Goal: Information Seeking & Learning: Find specific fact

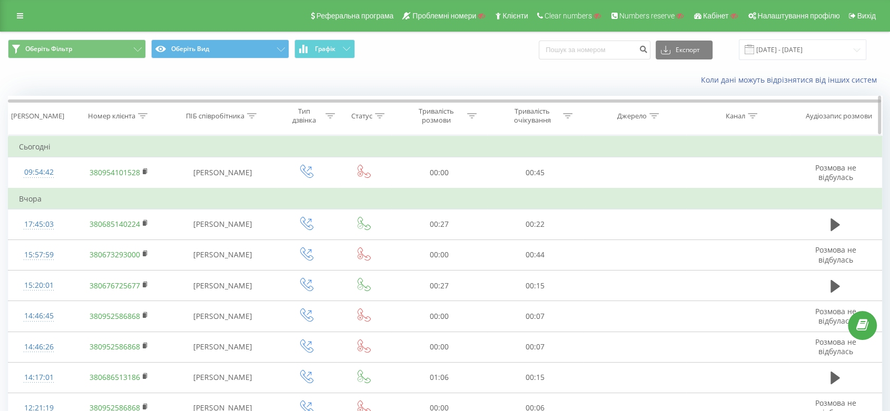
click at [136, 113] on div "Номер клієнта" at bounding box center [117, 116] width 59 height 9
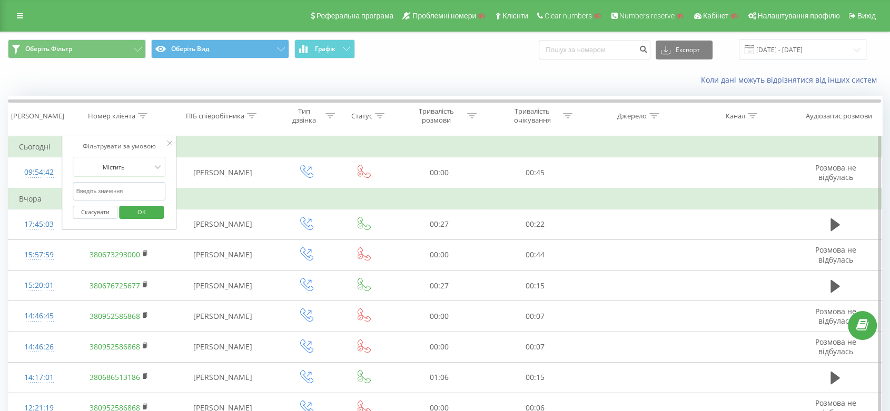
click at [112, 185] on input "text" at bounding box center [119, 191] width 93 height 18
click button "OK" at bounding box center [141, 212] width 45 height 13
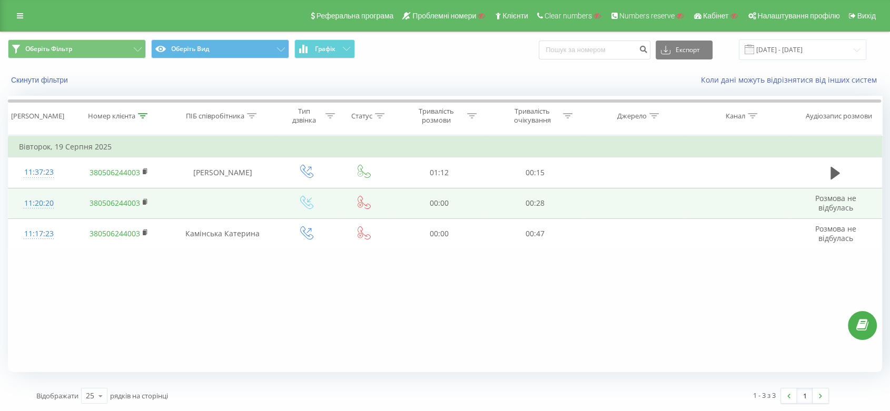
click at [362, 206] on icon at bounding box center [364, 202] width 13 height 13
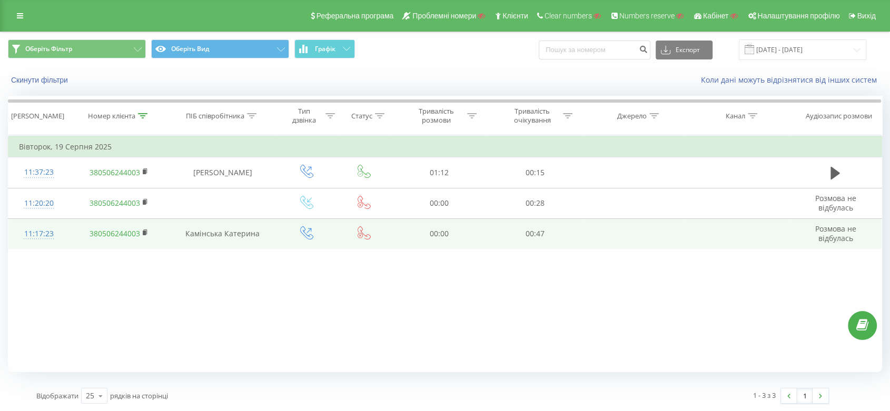
click at [366, 235] on icon at bounding box center [364, 232] width 13 height 13
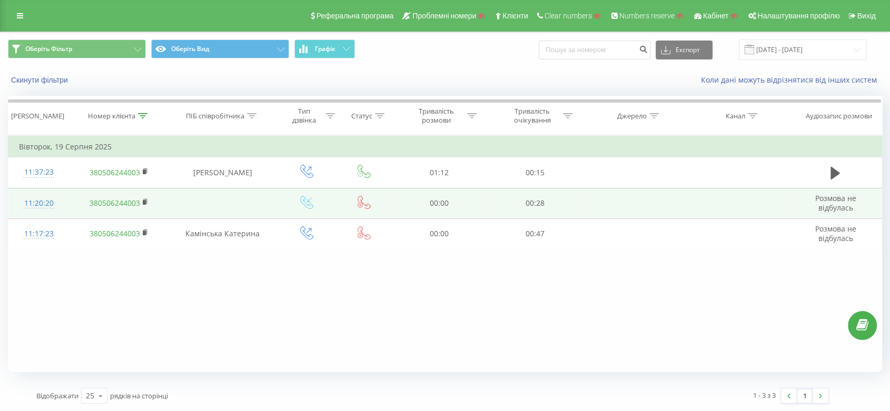
click at [362, 201] on icon at bounding box center [364, 202] width 13 height 13
click at [305, 203] on icon at bounding box center [306, 202] width 13 height 13
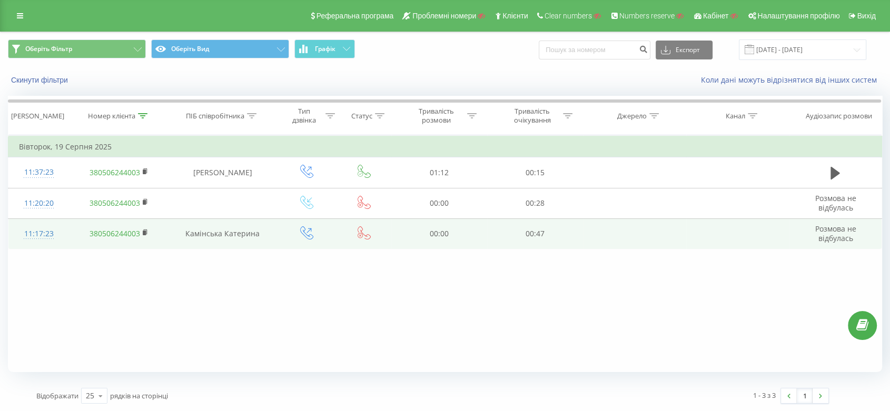
click at [365, 235] on icon at bounding box center [364, 232] width 13 height 13
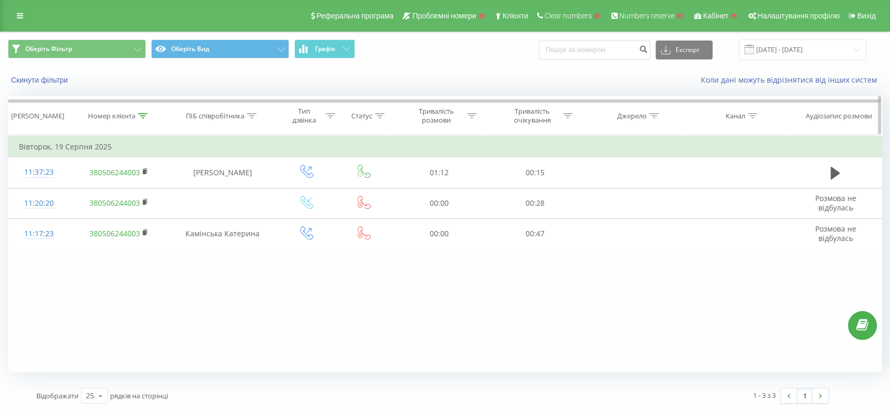
click at [135, 123] on th "Номер клієнта" at bounding box center [120, 115] width 100 height 39
click at [137, 119] on div "Номер клієнта" at bounding box center [117, 116] width 59 height 9
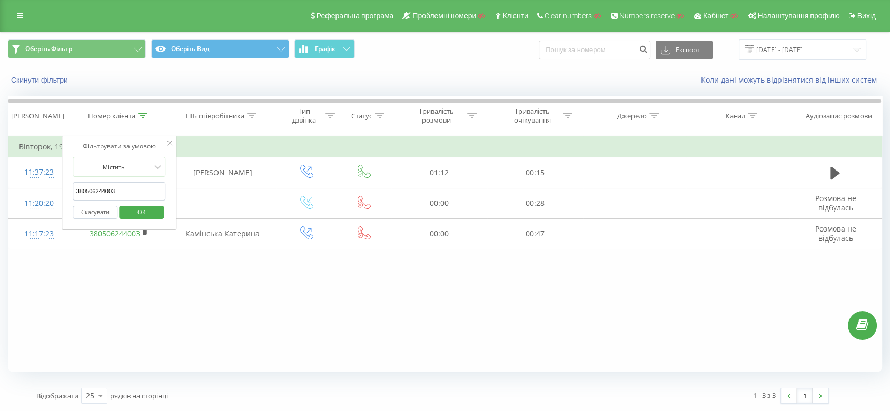
click at [116, 183] on input "380506244003" at bounding box center [119, 191] width 93 height 18
type input "380675184035"
click button "OK" at bounding box center [141, 212] width 45 height 13
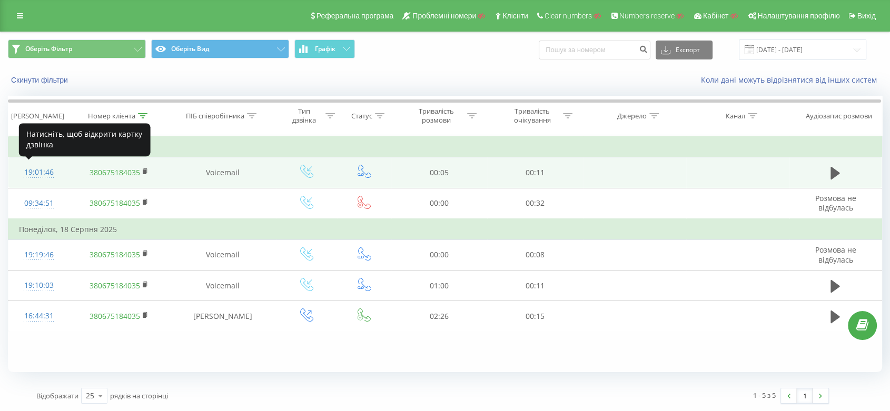
click at [40, 171] on div "19:01:46" at bounding box center [39, 172] width 40 height 21
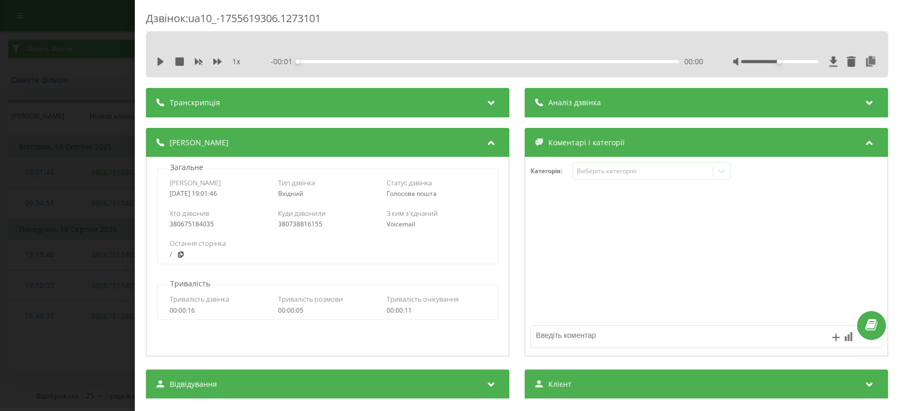
click at [40, 171] on div "Дзвінок : ua10_-1755619306.1273101 1 x - 00:01 00:00 00:00 Транскрипція Для AI-…" at bounding box center [449, 205] width 899 height 411
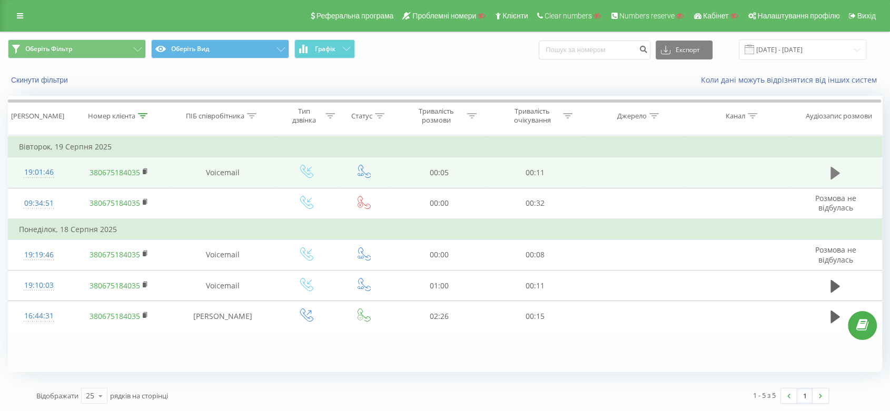
click at [842, 168] on button at bounding box center [835, 173] width 16 height 16
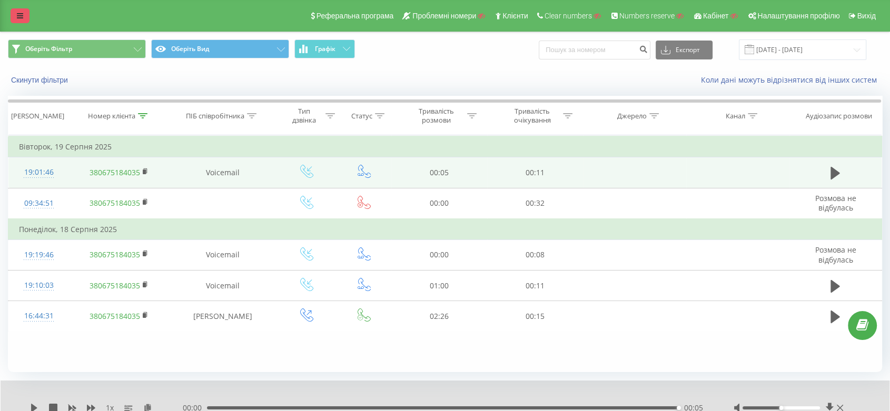
click at [25, 19] on link at bounding box center [20, 15] width 19 height 15
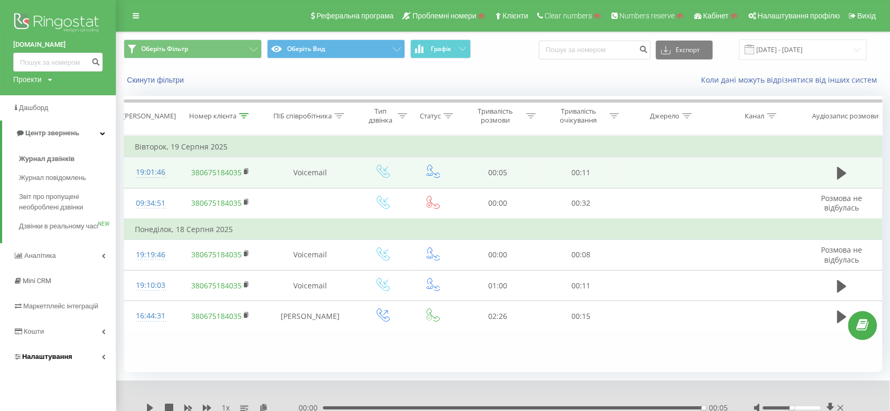
click at [73, 357] on link "Налаштування" at bounding box center [58, 356] width 116 height 25
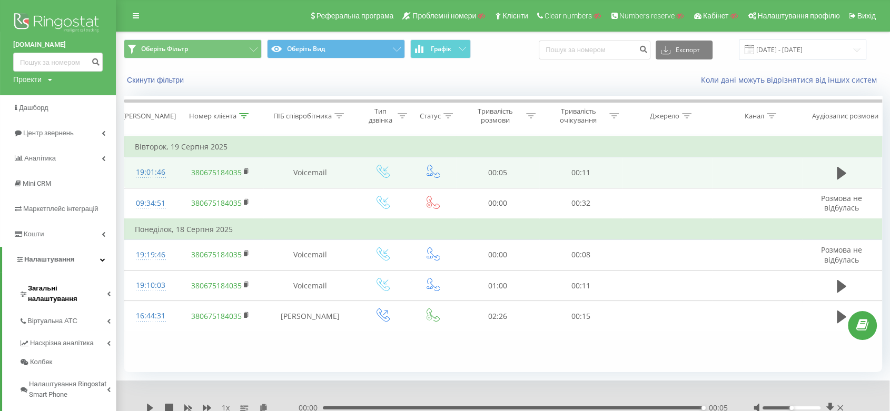
click at [74, 283] on span "Загальні налаштування" at bounding box center [67, 293] width 79 height 21
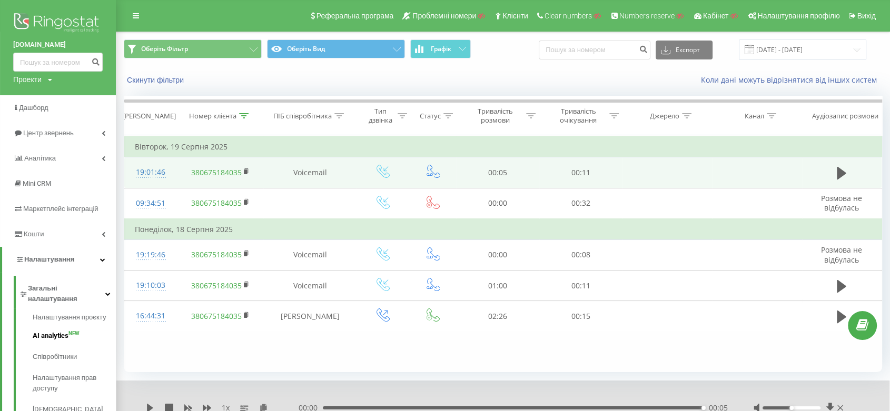
scroll to position [200, 0]
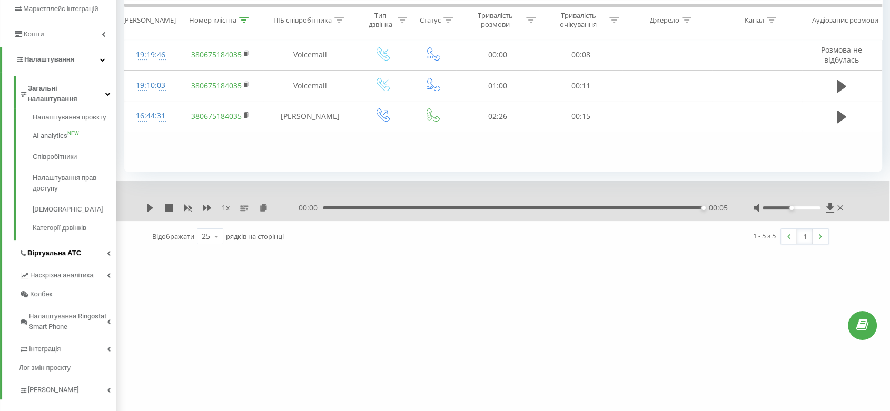
click at [74, 241] on link "Віртуальна АТС" at bounding box center [67, 252] width 97 height 22
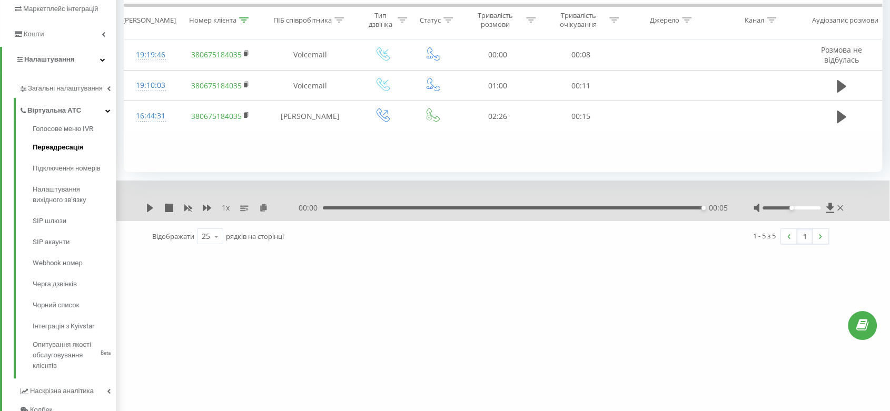
click at [73, 151] on span "Переадресація" at bounding box center [58, 147] width 51 height 11
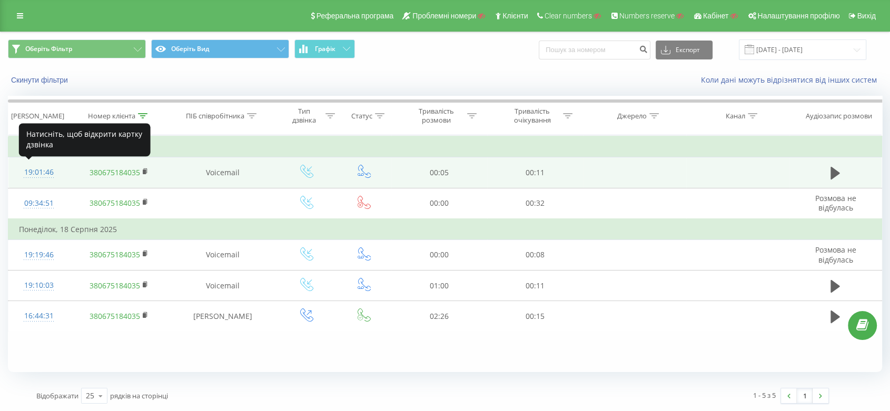
click at [45, 172] on div "19:01:46" at bounding box center [39, 172] width 40 height 21
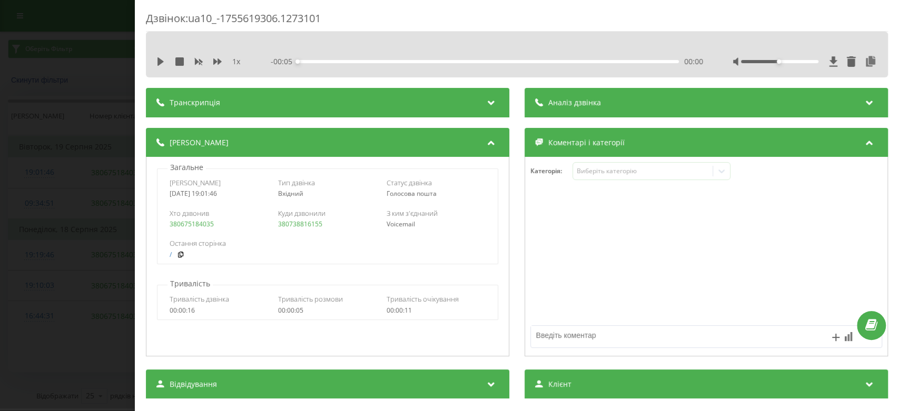
click at [13, 303] on div "Дзвінок : ua10_-1755619306.1273101 1 x - 00:05 00:00 00:00 Транскрипція Для AI-…" at bounding box center [449, 205] width 899 height 411
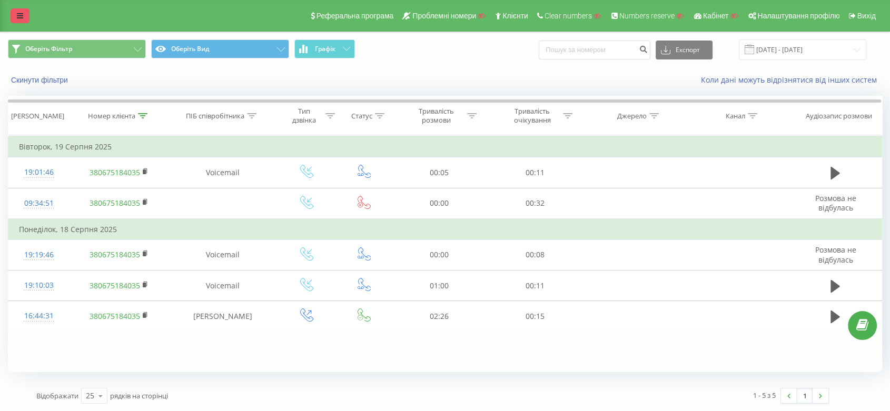
click at [13, 11] on link at bounding box center [20, 15] width 19 height 15
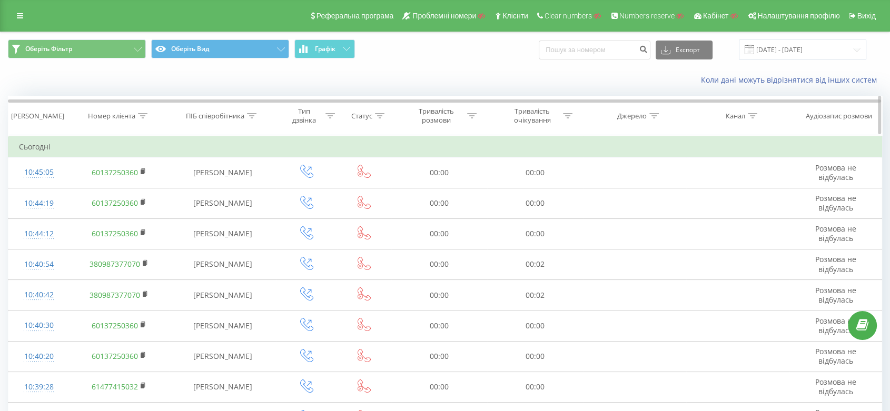
click at [115, 121] on th "Номер клієнта" at bounding box center [120, 115] width 100 height 39
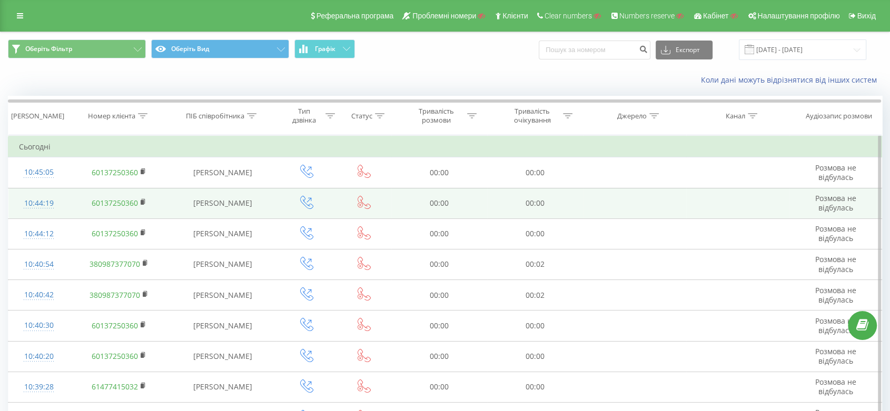
click at [361, 201] on icon at bounding box center [364, 202] width 13 height 13
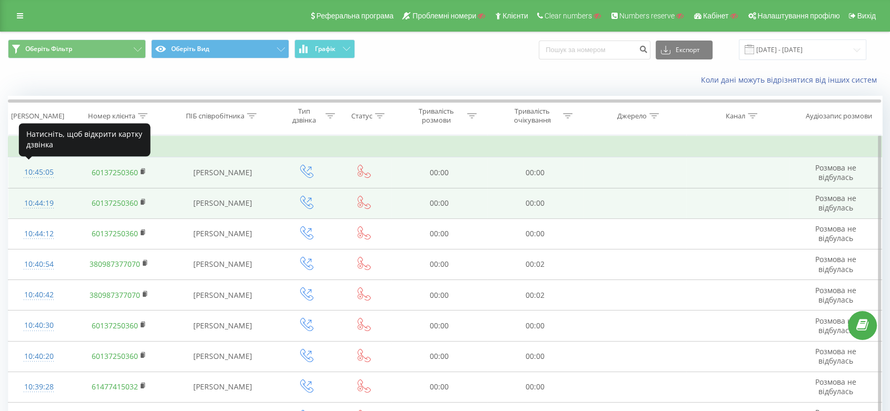
click at [42, 173] on div "10:45:05" at bounding box center [39, 172] width 40 height 21
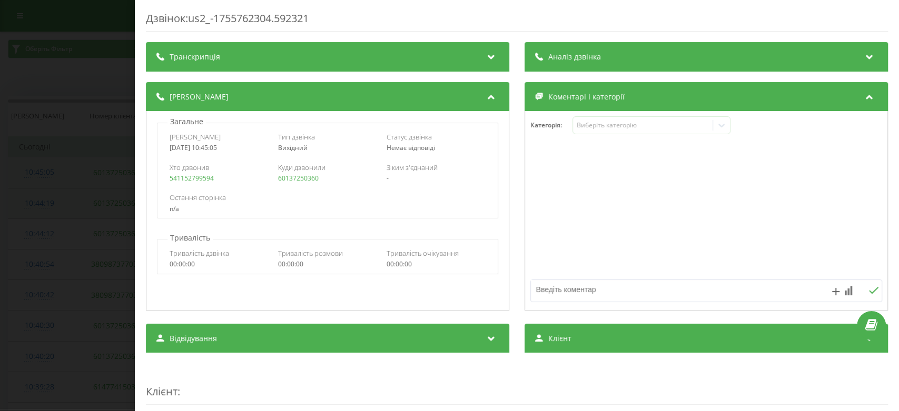
click at [42, 173] on div "Дзвінок : us2_-1755762304.592321 Транскрипція Для AI-аналізу майбутніх дзвінків…" at bounding box center [449, 205] width 899 height 411
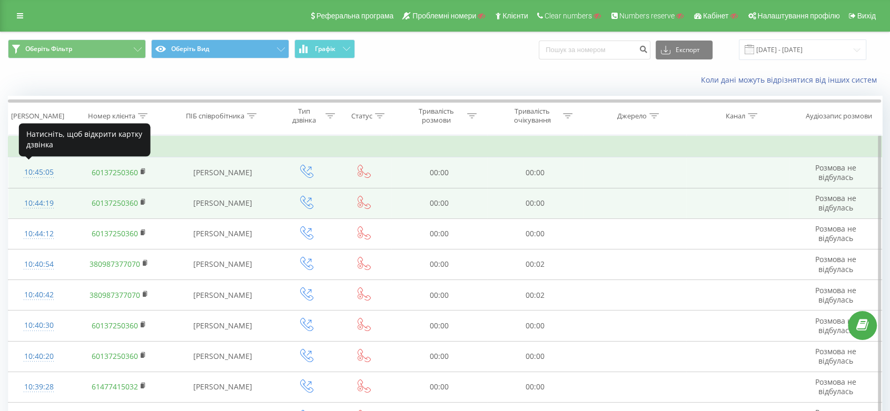
click at [42, 173] on div "10:45:05" at bounding box center [39, 172] width 40 height 21
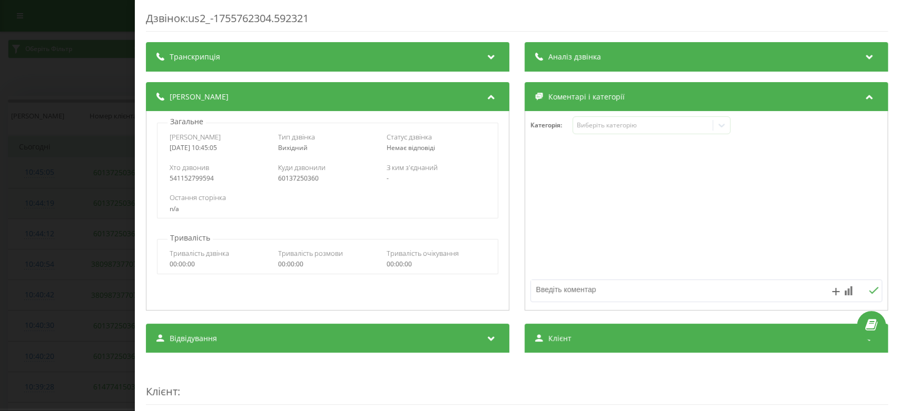
click at [42, 173] on div "Дзвінок : us2_-1755762304.592321 Транскрипція Для AI-аналізу майбутніх дзвінків…" at bounding box center [449, 205] width 899 height 411
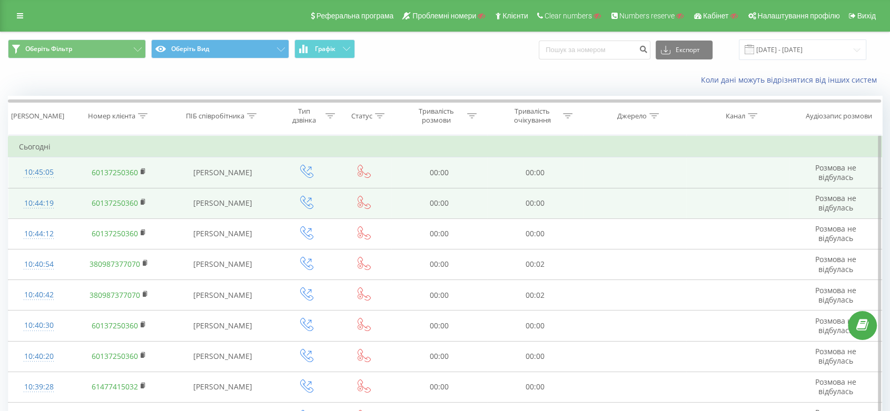
click at [365, 177] on icon at bounding box center [364, 171] width 13 height 13
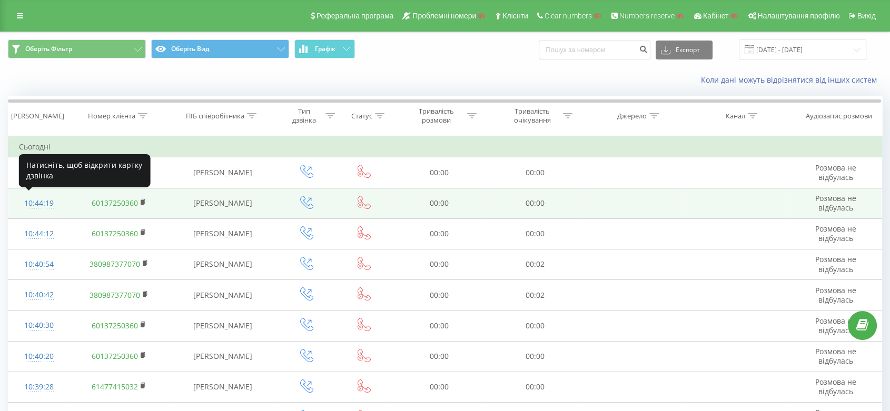
click at [38, 199] on div "10:44:19" at bounding box center [39, 203] width 40 height 21
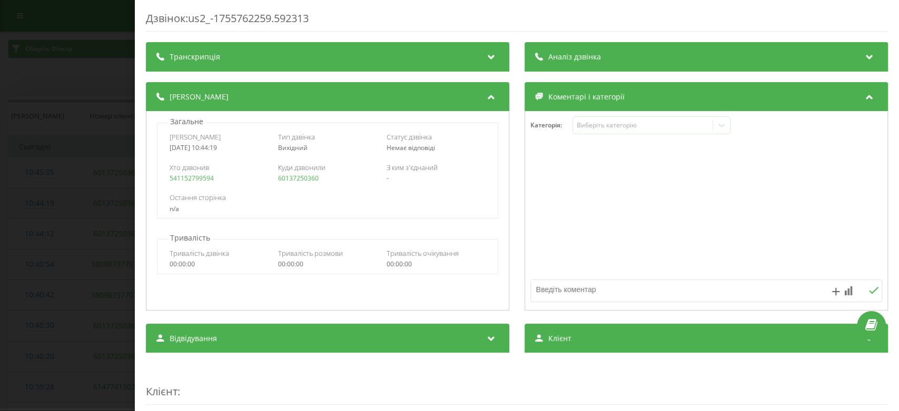
click at [38, 199] on div "Дзвінок : us2_-1755762259.592313 Транскрипція Для AI-аналізу майбутніх дзвінків…" at bounding box center [449, 205] width 899 height 411
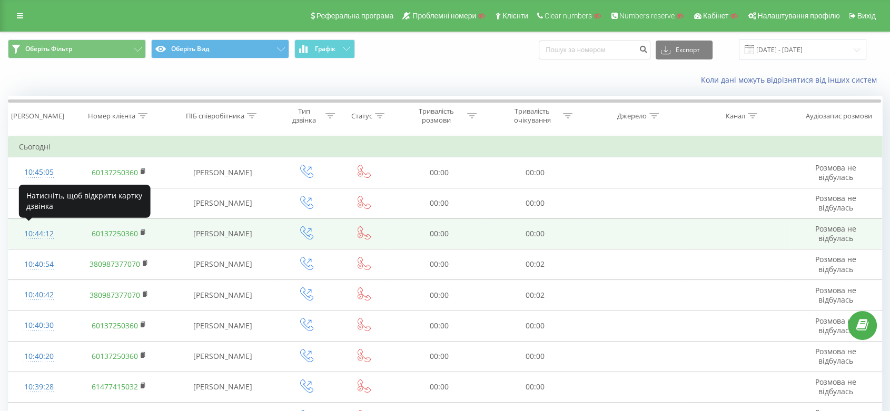
click at [44, 224] on div "10:44:12" at bounding box center [39, 234] width 40 height 21
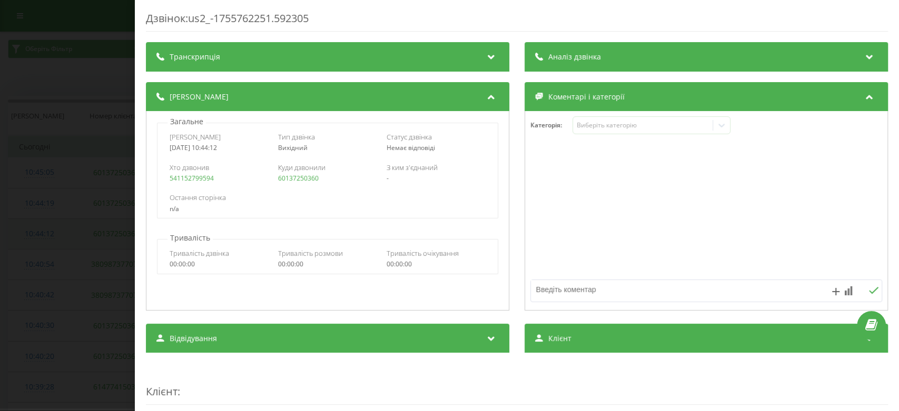
click at [44, 224] on div "Дзвінок : us2_-1755762251.592305 Транскрипція Для AI-аналізу майбутніх дзвінків…" at bounding box center [449, 205] width 899 height 411
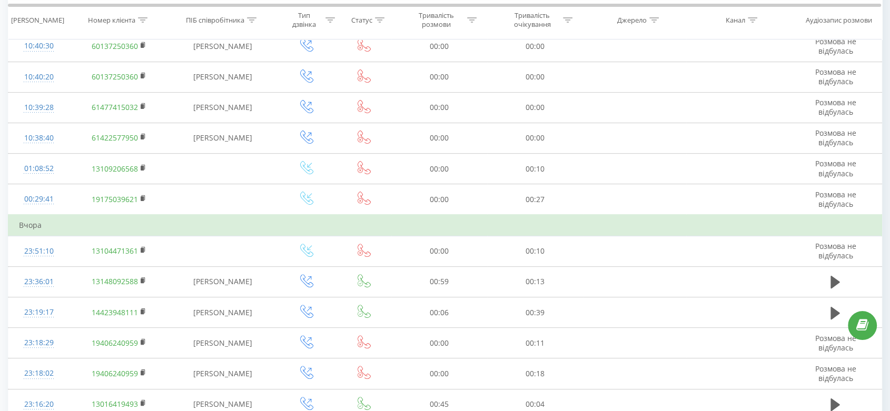
scroll to position [280, 0]
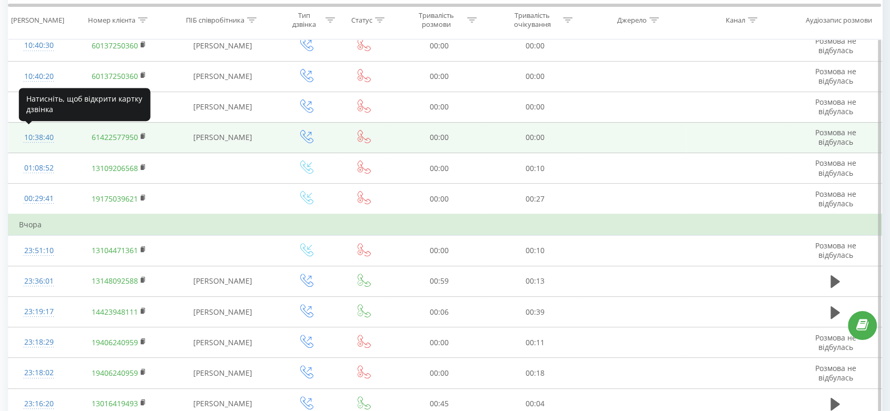
click at [50, 137] on div "10:38:40" at bounding box center [39, 137] width 40 height 21
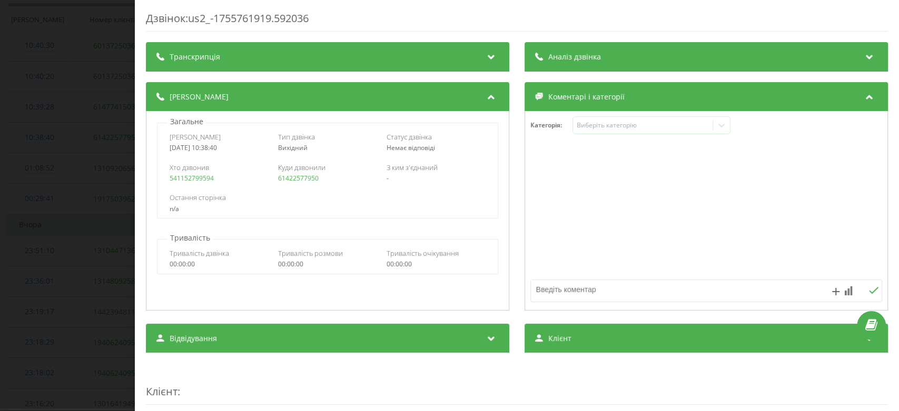
click at [87, 166] on div "Дзвінок : us2_-1755761919.592036 Транскрипція Для AI-аналізу майбутніх дзвінків…" at bounding box center [449, 205] width 899 height 411
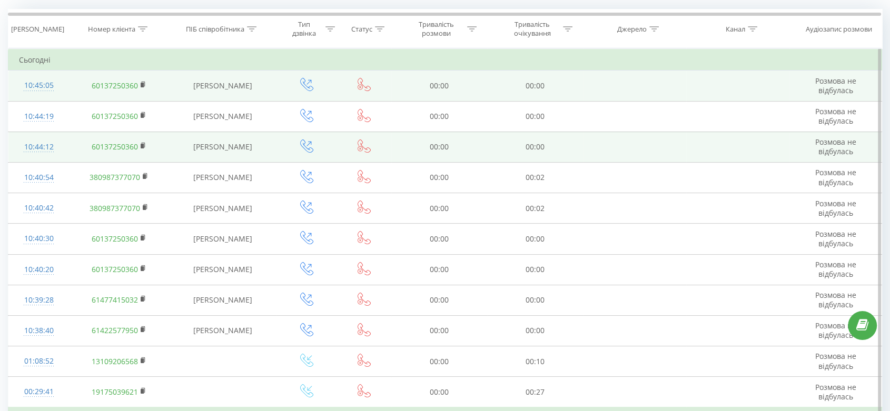
scroll to position [86, 0]
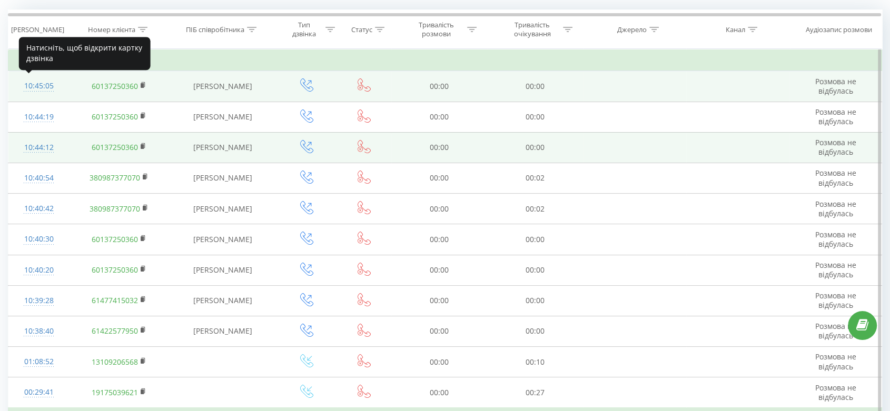
click at [45, 85] on div "10:45:05" at bounding box center [39, 86] width 40 height 21
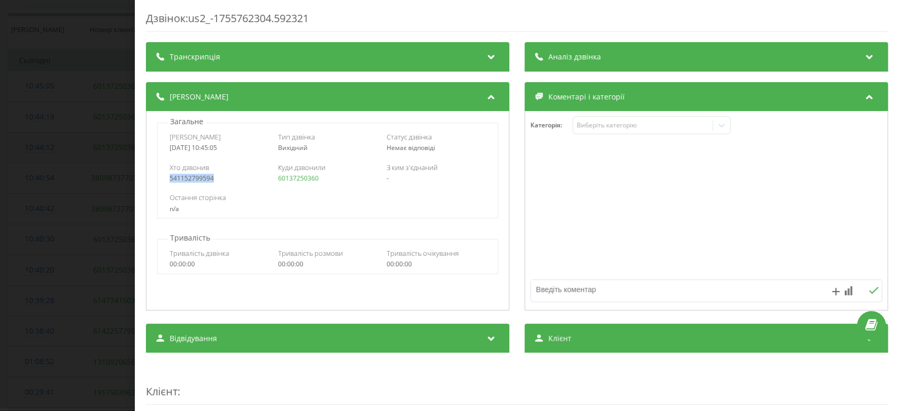
drag, startPoint x: 221, startPoint y: 175, endPoint x: 163, endPoint y: 175, distance: 57.4
click at [163, 175] on div "Хто дзвонив 541152799594 Куди дзвонили 60137250360 З ким з'єднаний -" at bounding box center [327, 172] width 340 height 31
copy link "541152799594"
click at [163, 175] on div "Хто дзвонив 541152799594 Куди дзвонили 60137250360 З ким з'єднаний -" at bounding box center [327, 172] width 340 height 31
click at [88, 141] on div "Дзвінок : us2_-1755762304.592321 Транскрипція Для AI-аналізу майбутніх дзвінків…" at bounding box center [449, 205] width 899 height 411
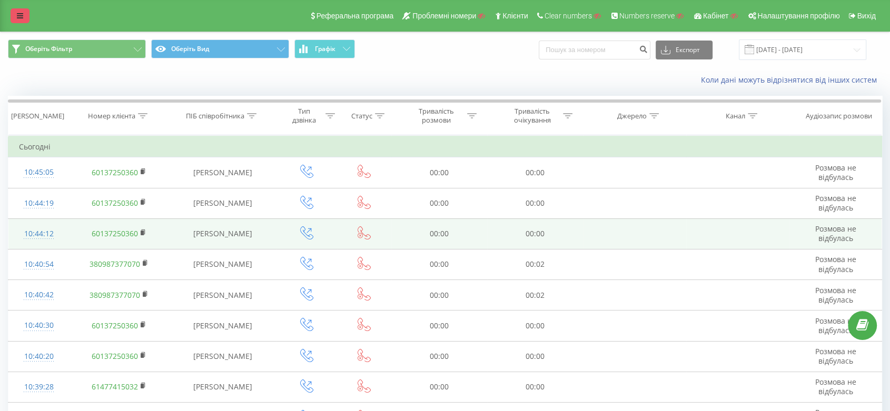
click at [25, 23] on link at bounding box center [20, 15] width 19 height 15
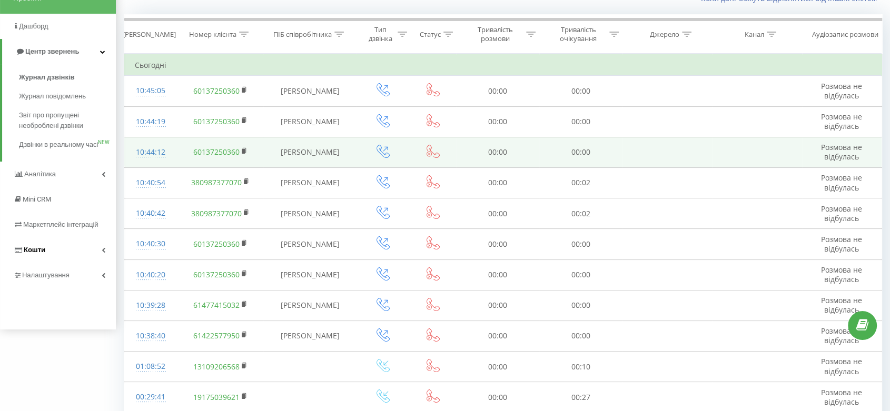
scroll to position [86, 0]
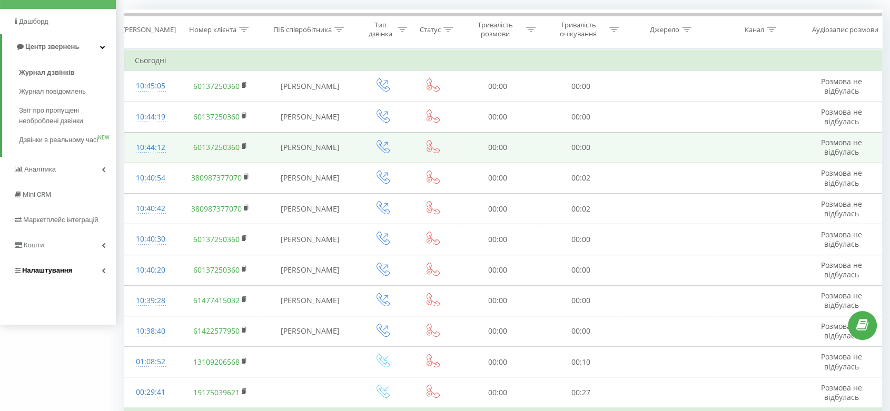
click at [98, 277] on link "Налаштування" at bounding box center [58, 270] width 116 height 25
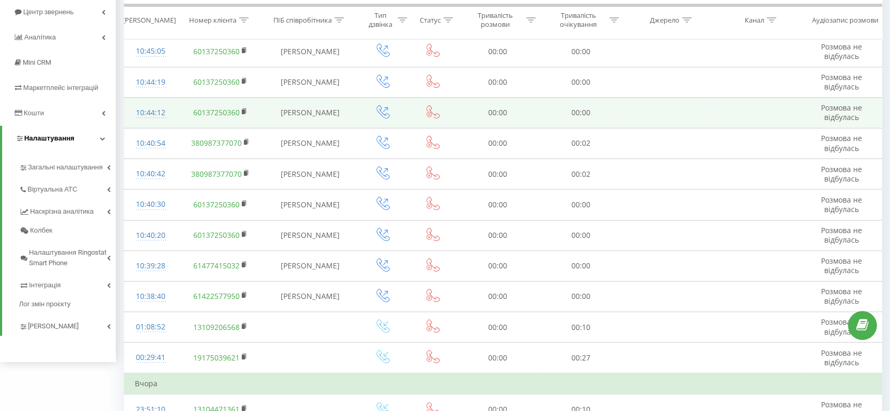
scroll to position [141, 0]
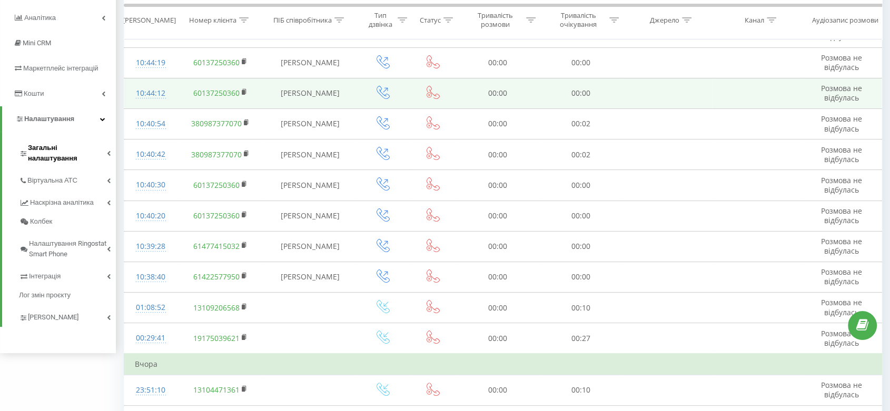
click at [94, 151] on span "Загальні налаштування" at bounding box center [67, 153] width 79 height 21
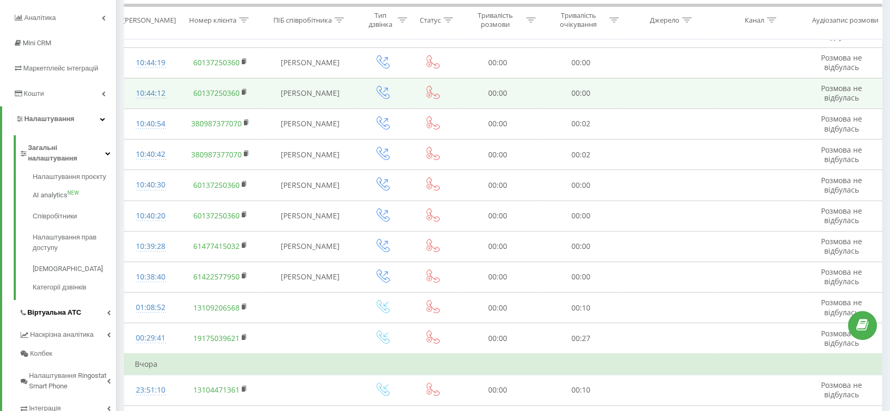
click at [67, 307] on span "Віртуальна АТС" at bounding box center [54, 312] width 54 height 11
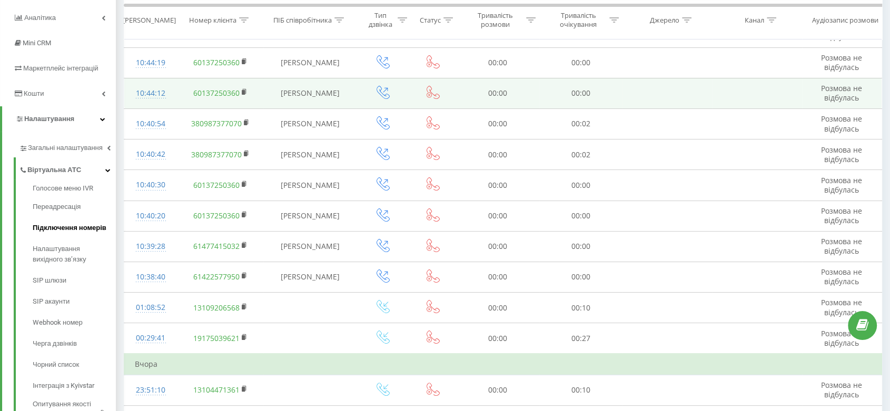
click at [84, 220] on link "Підключення номерів" at bounding box center [74, 227] width 83 height 21
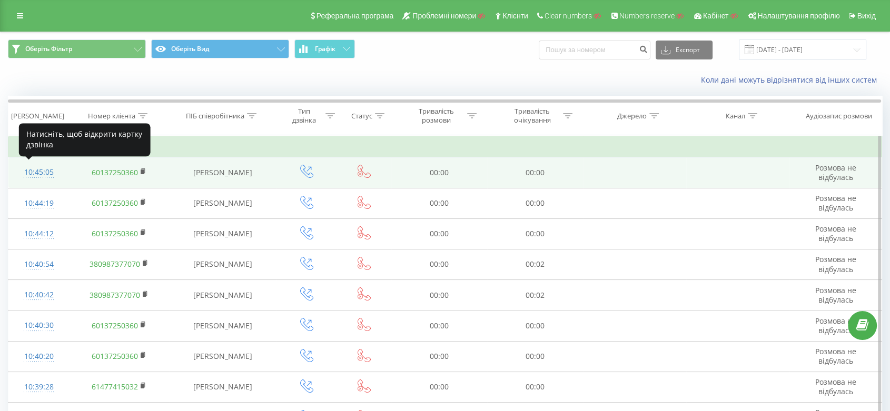
click at [41, 173] on div "10:45:05" at bounding box center [39, 172] width 40 height 21
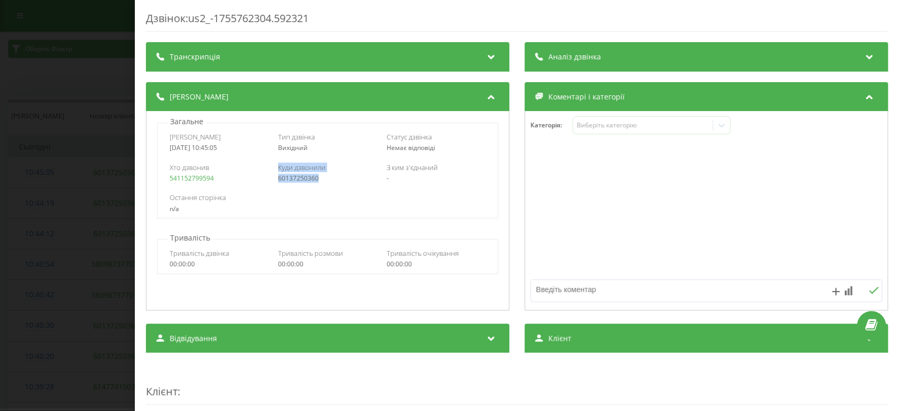
drag, startPoint x: 266, startPoint y: 174, endPoint x: 321, endPoint y: 178, distance: 55.4
click at [321, 178] on div "Хто дзвонив 541152799594 Куди дзвонили 60137250360 З ким з'єднаний -" at bounding box center [327, 172] width 340 height 31
click at [321, 178] on div "60137250360" at bounding box center [327, 178] width 99 height 7
drag, startPoint x: 321, startPoint y: 178, endPoint x: 275, endPoint y: 184, distance: 46.2
click at [275, 184] on div "Хто дзвонив 541152799594 Куди дзвонили 60137250360 З ким з'єднаний -" at bounding box center [327, 172] width 340 height 31
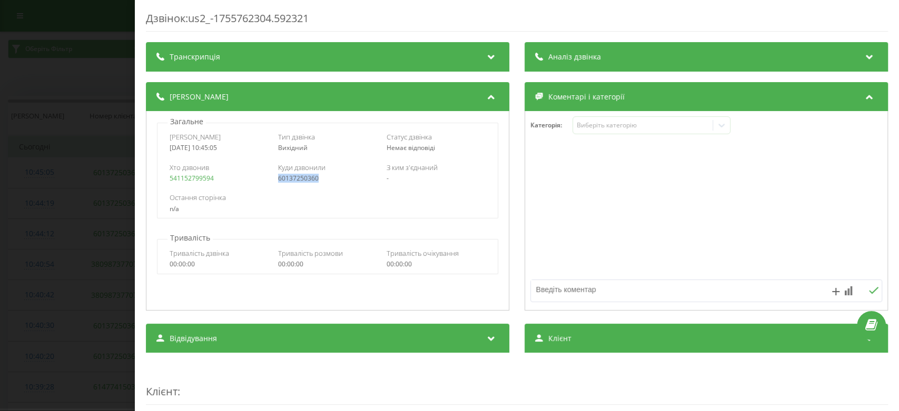
copy link "60137250360"
click at [54, 240] on div "Дзвінок : us2_-1755762304.592321 Транскрипція Для AI-аналізу майбутніх дзвінків…" at bounding box center [449, 205] width 899 height 411
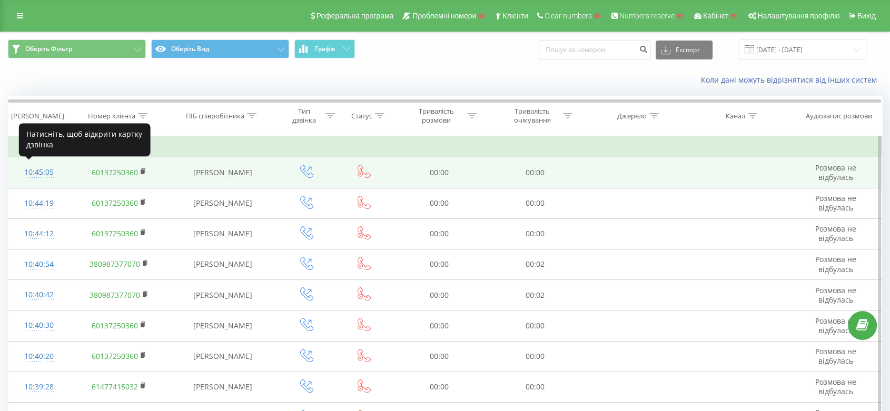
click at [31, 168] on div "10:45:05" at bounding box center [39, 172] width 40 height 21
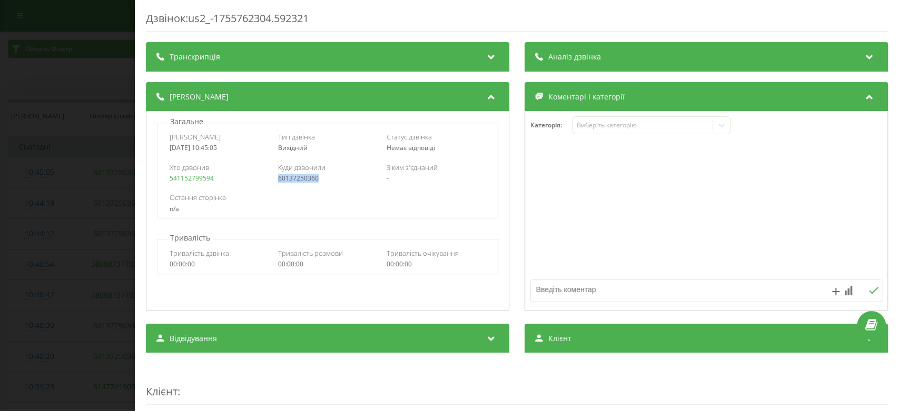
drag, startPoint x: 331, startPoint y: 174, endPoint x: 335, endPoint y: 181, distance: 7.9
click at [335, 181] on div "60137250360" at bounding box center [327, 178] width 99 height 7
copy link "60137250360"
click at [49, 170] on div "Дзвінок : us2_-1755762304.592321 Транскрипція Для AI-аналізу майбутніх дзвінків…" at bounding box center [449, 205] width 899 height 411
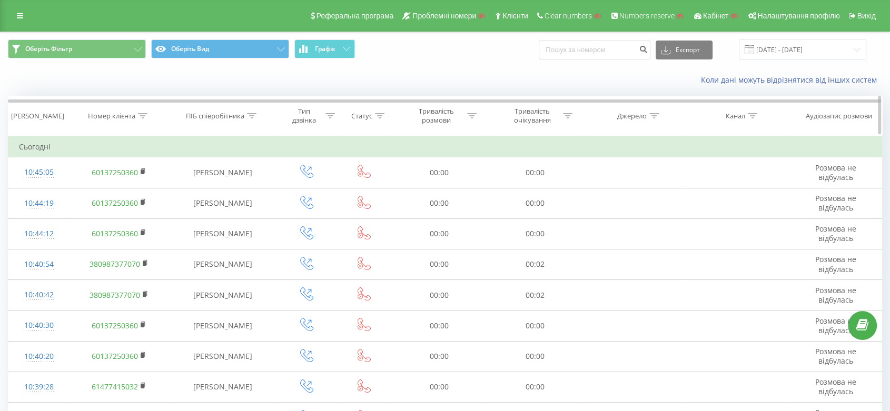
click at [135, 118] on div "Номер клієнта" at bounding box center [111, 116] width 47 height 9
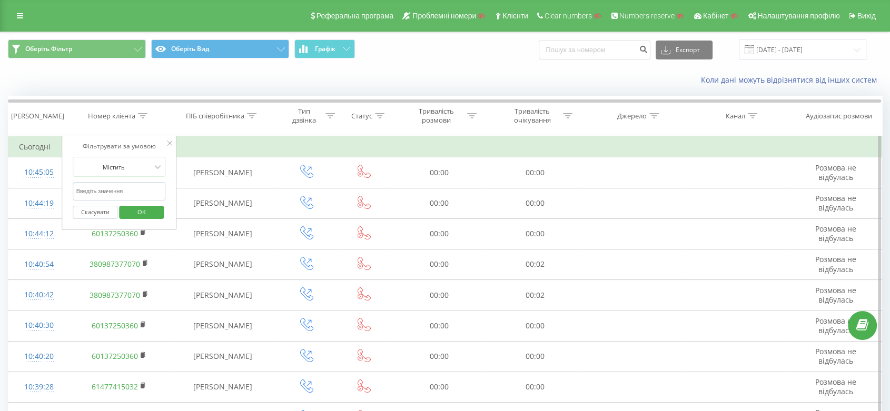
paste input "60137250360"
click at [143, 185] on input "text" at bounding box center [119, 191] width 93 height 18
type input "60137250360"
click at [145, 204] on span "OK" at bounding box center [141, 212] width 29 height 16
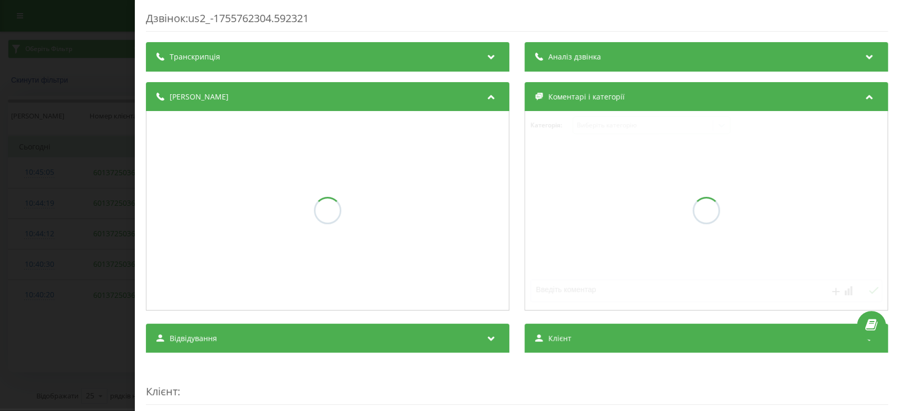
click at [27, 161] on div "Дзвінок : us2_-1755762304.592321 Транскрипція Аналіз дзвінка Деталі дзвінка Ком…" at bounding box center [449, 205] width 899 height 411
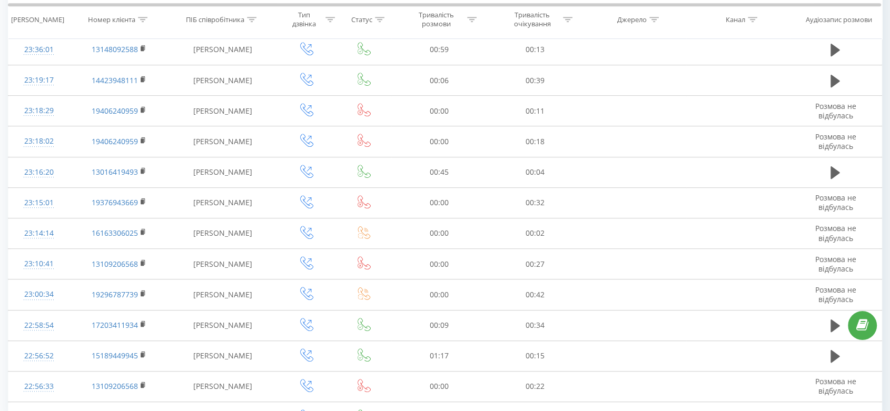
scroll to position [571, 0]
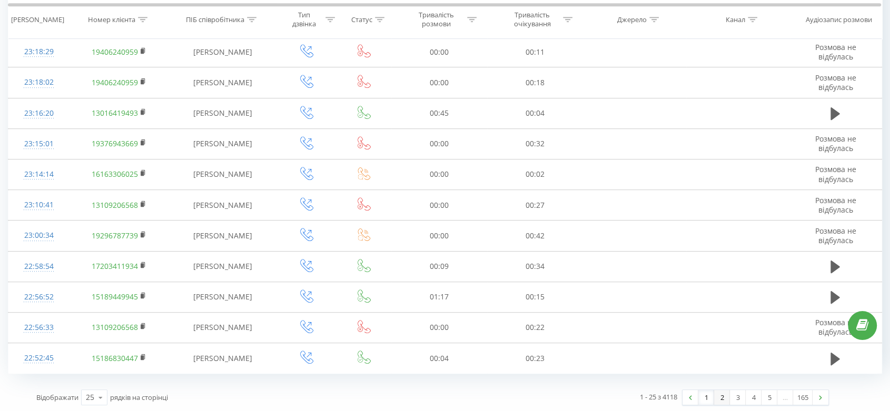
click at [725, 395] on link "2" at bounding box center [722, 397] width 16 height 15
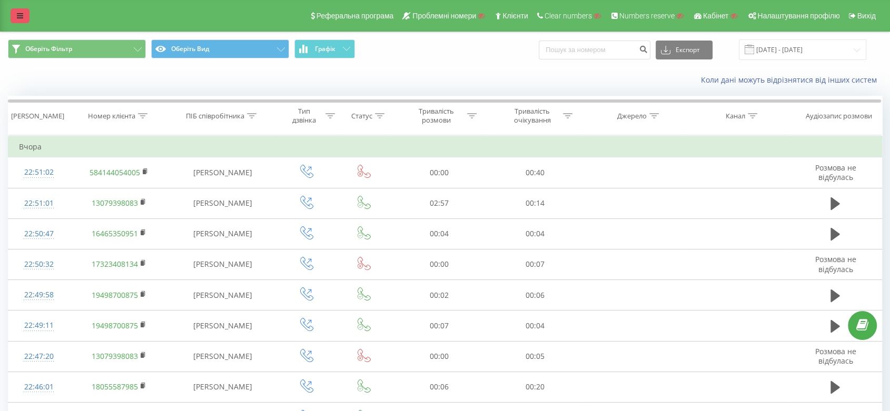
click at [22, 21] on div "Реферальна програма Проблемні номери Клієнти Clear numbers Numbers reserve Кабі…" at bounding box center [445, 16] width 890 height 32
click at [22, 21] on link at bounding box center [20, 15] width 19 height 15
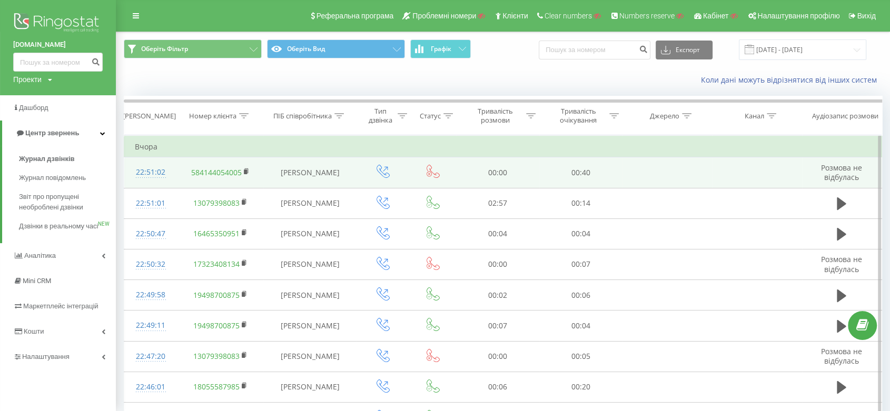
scroll to position [35, 0]
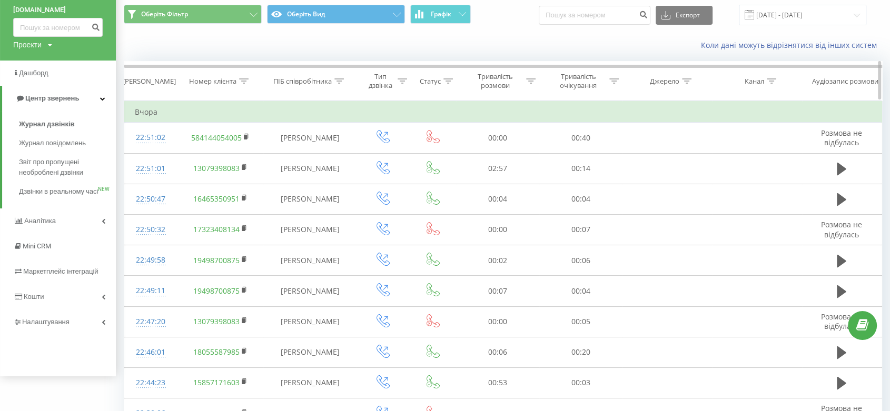
click at [221, 82] on div "Номер клієнта" at bounding box center [212, 81] width 47 height 9
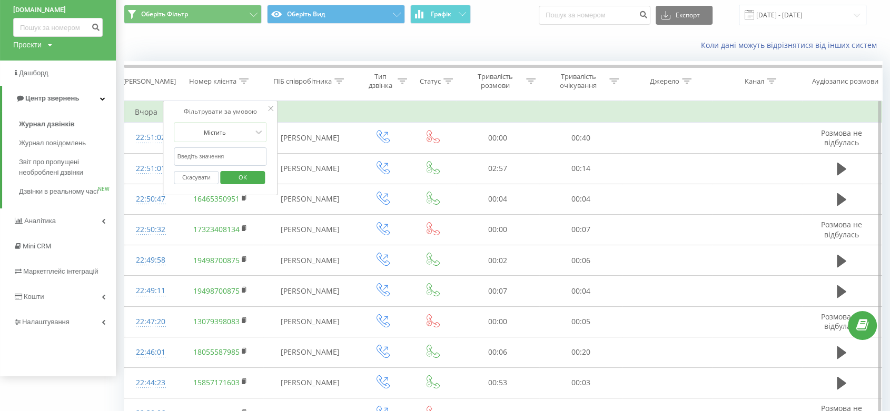
paste input "[PHONE_NUMBER]"
click at [215, 151] on input "[PHONE_NUMBER]" at bounding box center [220, 156] width 93 height 18
click button "OK" at bounding box center [242, 177] width 45 height 13
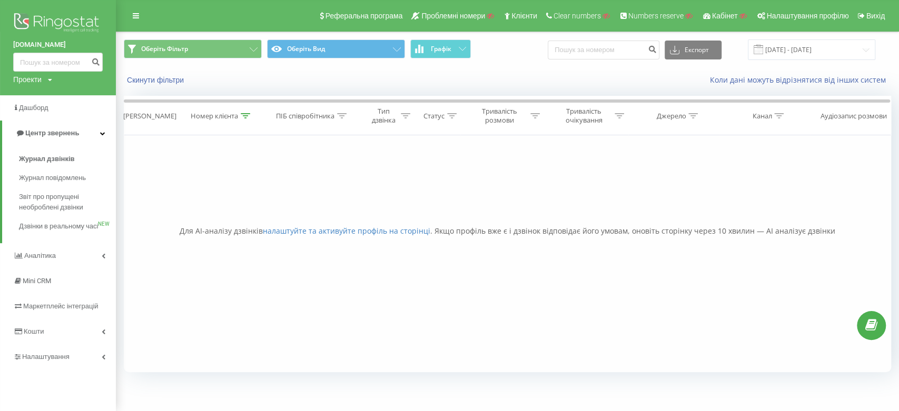
click at [212, 117] on div "Номер клієнта" at bounding box center [214, 116] width 47 height 9
click at [183, 189] on input "[PHONE_NUMBER]" at bounding box center [221, 191] width 93 height 18
type input "60137250360"
click button "OK" at bounding box center [244, 212] width 45 height 13
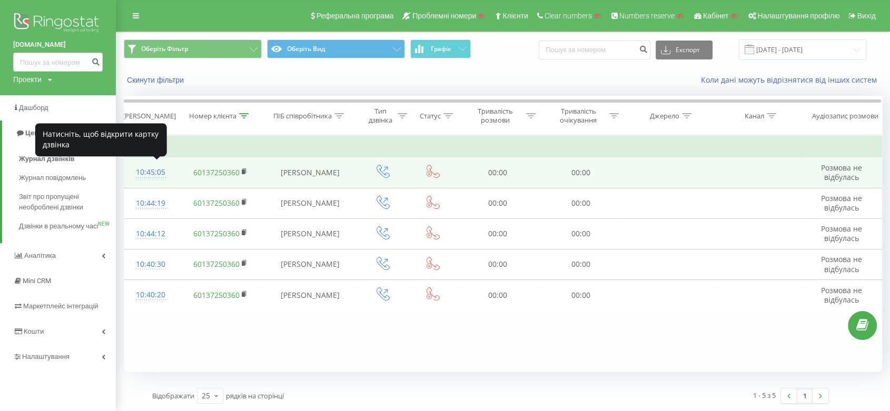
click at [144, 178] on div "10:45:05" at bounding box center [151, 172] width 32 height 21
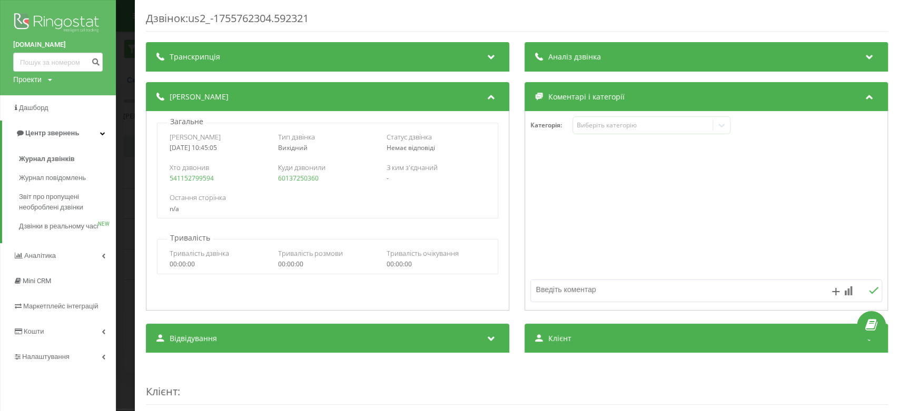
click at [138, 179] on div "Дзвінок : us2_-1755762304.592321 Транскрипція Для AI-аналізу майбутніх дзвінків…" at bounding box center [517, 205] width 764 height 411
drag, startPoint x: 215, startPoint y: 180, endPoint x: 168, endPoint y: 183, distance: 46.9
click at [168, 183] on div "Хто дзвонив 541152799594 Куди дзвонили 60137250360 З ким з'єднаний -" at bounding box center [327, 172] width 340 height 31
copy link "541152799594"
click at [134, 144] on div "Дзвінок : us2_-1755762304.592321 Транскрипція Для AI-аналізу майбутніх дзвінків…" at bounding box center [449, 205] width 899 height 411
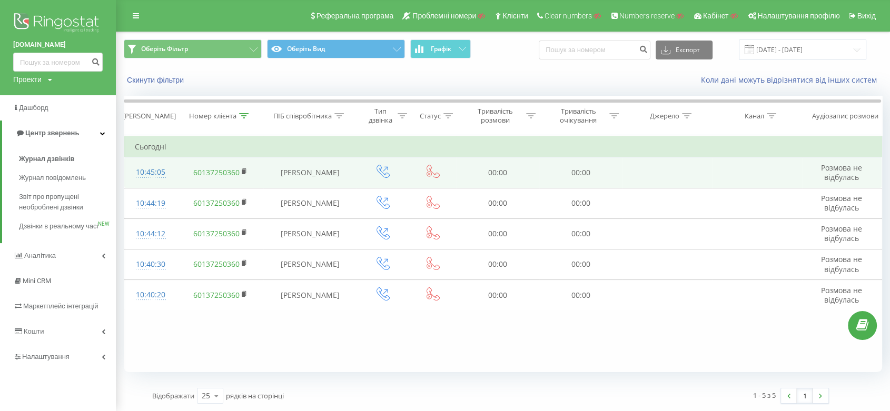
drag, startPoint x: 340, startPoint y: 175, endPoint x: 297, endPoint y: 164, distance: 44.6
click at [297, 164] on td "[PERSON_NAME]" at bounding box center [309, 172] width 93 height 31
copy td "ateryna Slobodianyk"
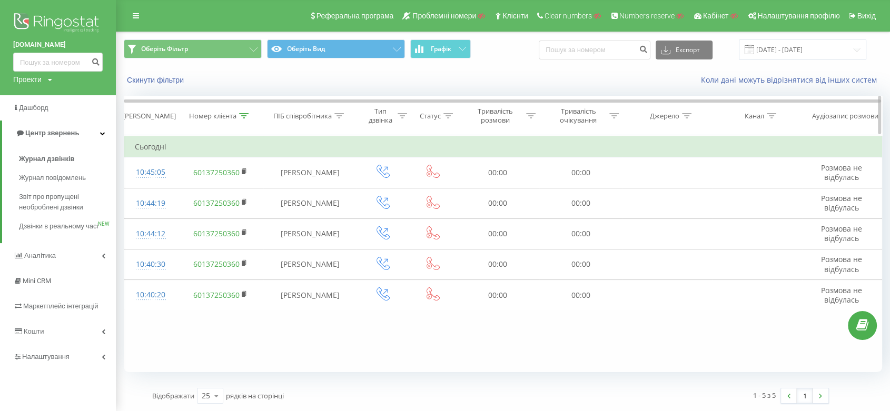
click at [317, 117] on div "ПІБ співробітника" at bounding box center [302, 116] width 58 height 9
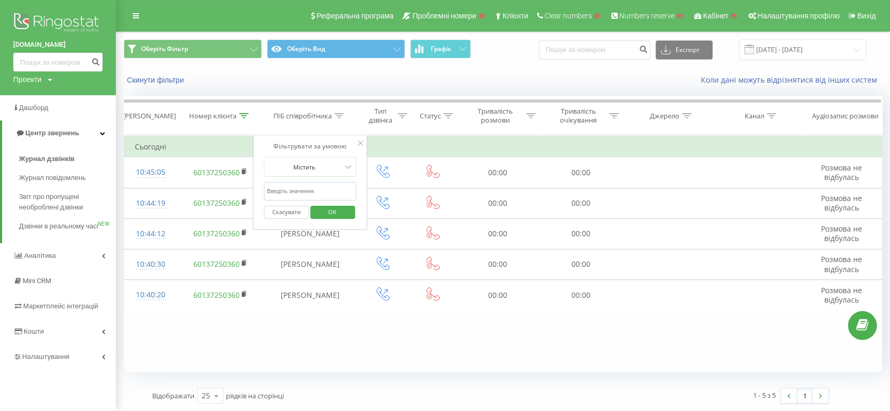
paste input "ateryna Slobodianyk"
click at [323, 182] on input "ateryna Slobodianyk" at bounding box center [310, 191] width 93 height 18
click at [267, 188] on input "ateryna Slobodianyk" at bounding box center [310, 191] width 93 height 18
type input "Kateryna Slobodianyk"
click button "OK" at bounding box center [332, 212] width 45 height 13
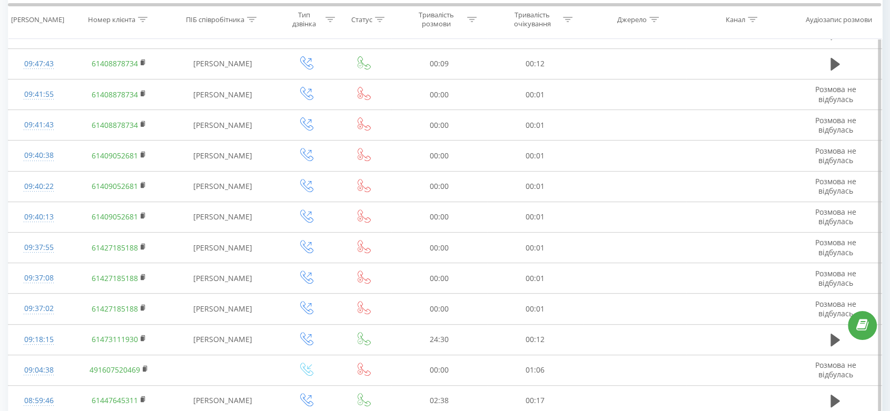
scroll to position [354, 0]
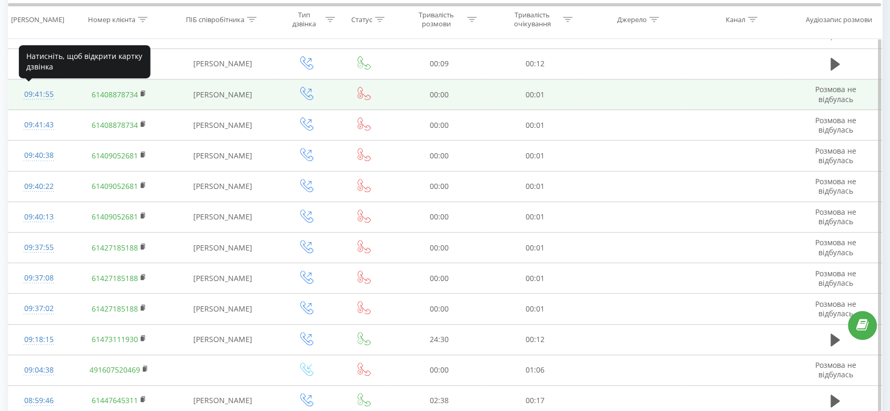
click at [36, 89] on div "09:41:55" at bounding box center [39, 94] width 40 height 21
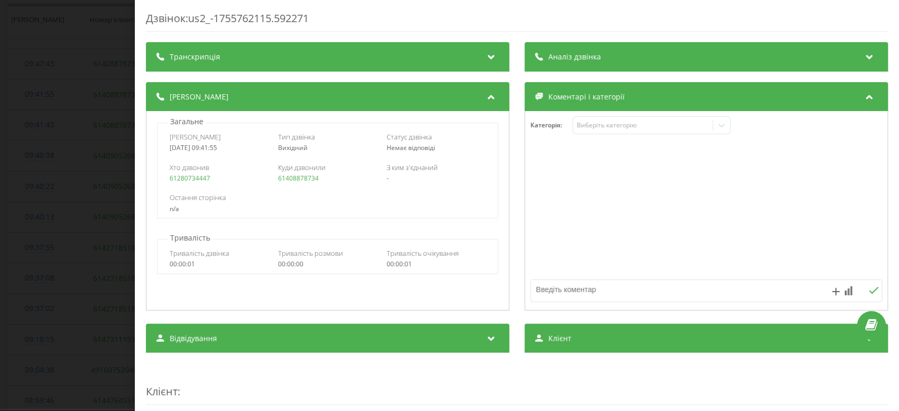
click at [39, 88] on div "Дзвінок : us2_-1755762115.592271 Транскрипція Для AI-аналізу майбутніх дзвінків…" at bounding box center [449, 205] width 899 height 411
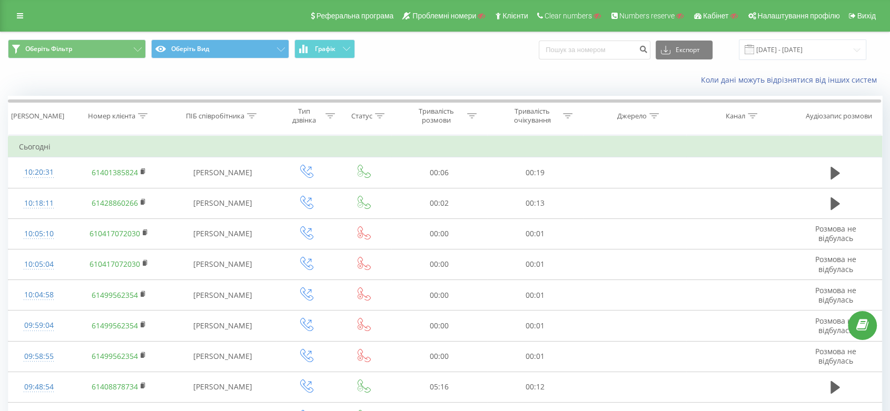
click at [19, 24] on div "Реферальна програма Проблемні номери Клієнти Clear numbers Numbers reserve Кабі…" at bounding box center [445, 16] width 890 height 32
click at [18, 19] on link at bounding box center [20, 15] width 19 height 15
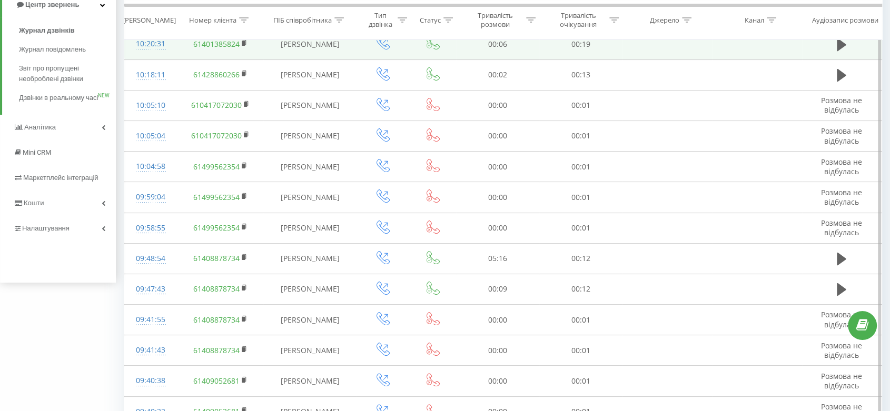
scroll to position [128, 0]
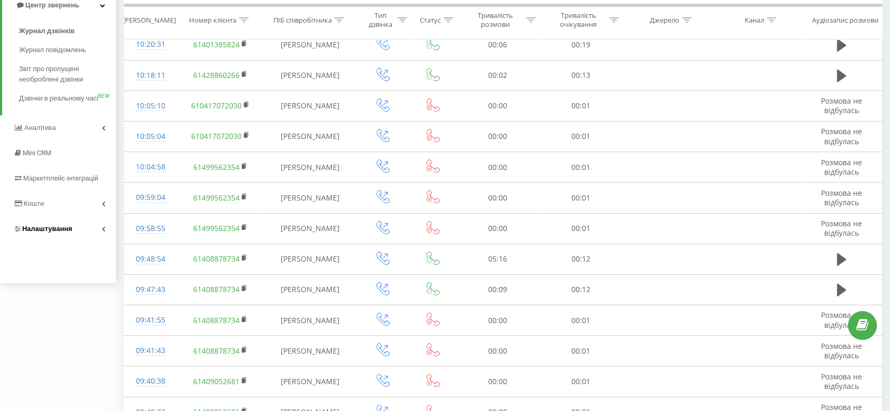
click at [84, 242] on link "Налаштування" at bounding box center [58, 228] width 116 height 25
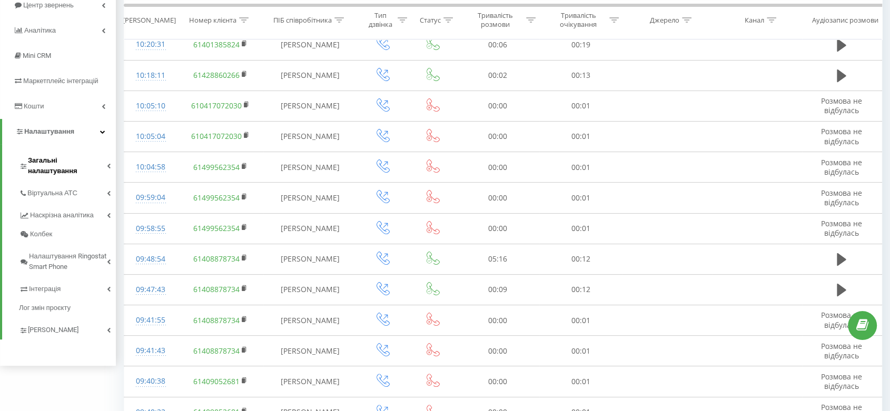
click at [68, 169] on link "Загальні налаштування" at bounding box center [67, 164] width 97 height 33
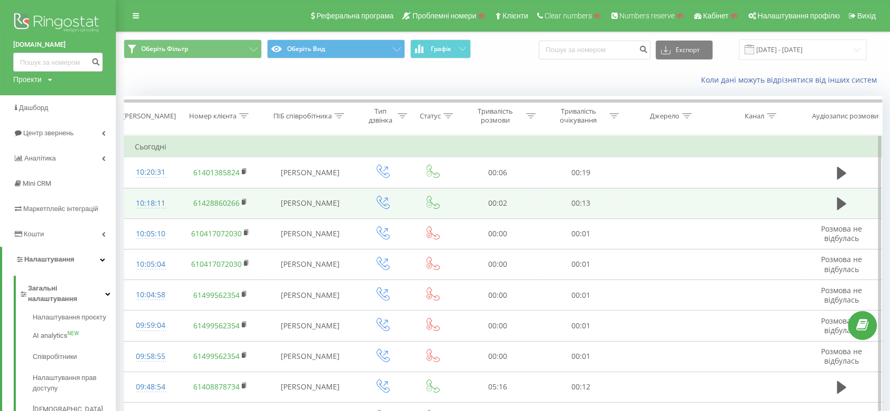
scroll to position [1, 0]
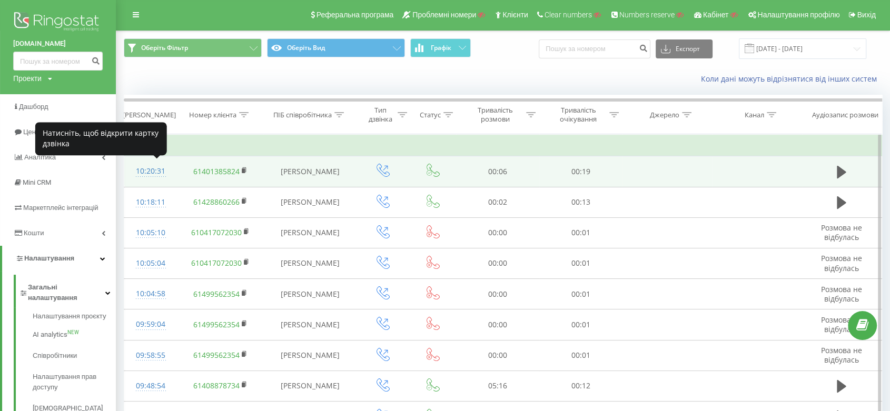
click at [163, 167] on div "10:20:31" at bounding box center [151, 171] width 32 height 21
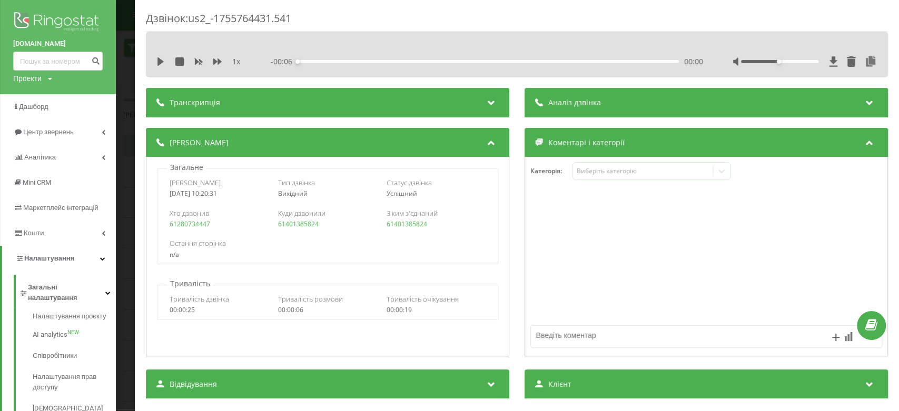
click at [122, 129] on div "Дзвінок : us2_-1755764431.541 1 x - 00:06 00:00 00:00 Транскрипція Для AI-аналі…" at bounding box center [449, 205] width 899 height 411
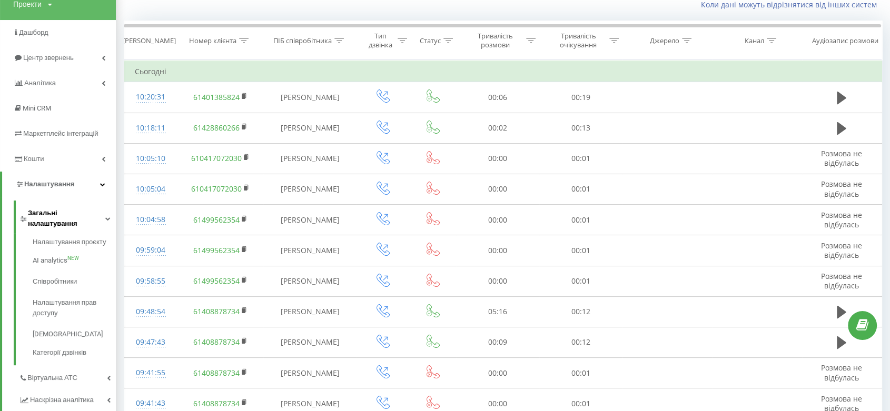
scroll to position [126, 0]
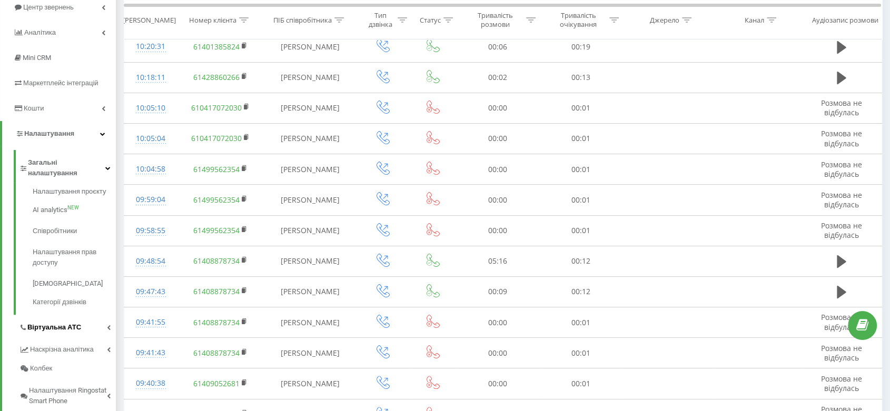
click at [67, 322] on span "Віртуальна АТС" at bounding box center [54, 327] width 54 height 11
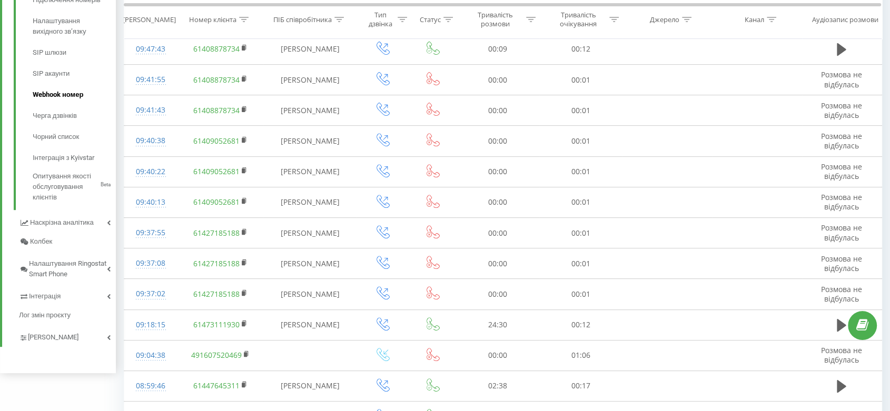
scroll to position [362, 0]
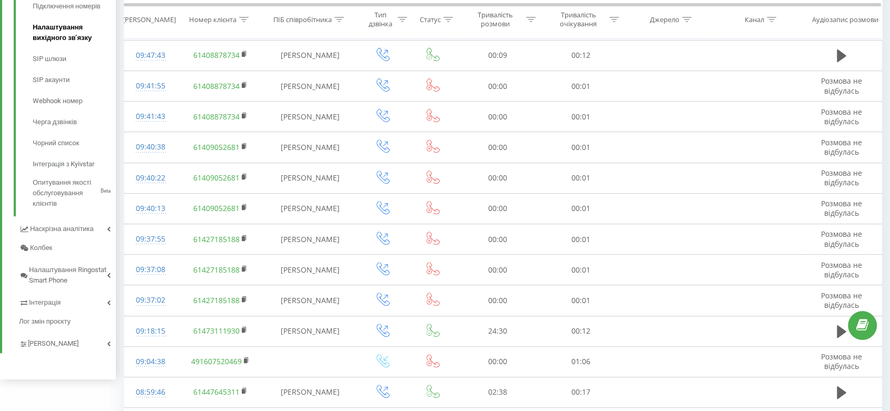
click at [78, 33] on span "Налаштування вихідного зв’язку" at bounding box center [72, 32] width 78 height 21
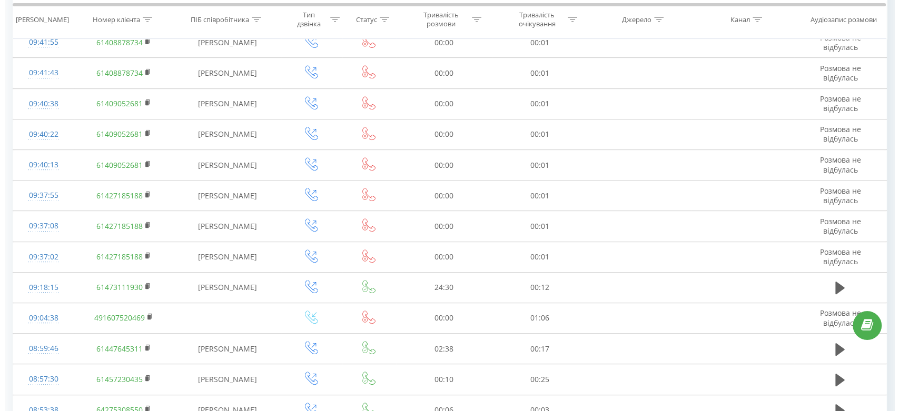
scroll to position [404, 0]
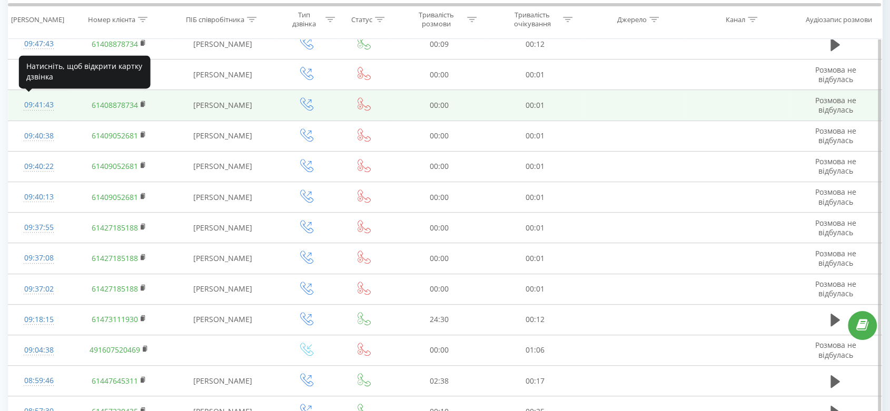
click at [45, 102] on div "09:41:43" at bounding box center [39, 105] width 40 height 21
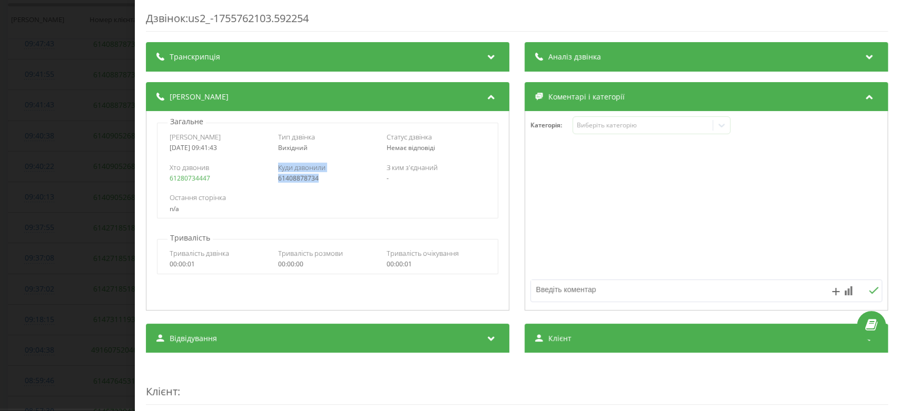
drag, startPoint x: 271, startPoint y: 176, endPoint x: 348, endPoint y: 181, distance: 76.5
click at [348, 181] on div "Хто дзвонив 61280734447 Куди дзвонили 61408878734 З ким з'єднаний -" at bounding box center [327, 172] width 340 height 31
click at [348, 181] on div "61408878734" at bounding box center [327, 178] width 99 height 7
drag, startPoint x: 348, startPoint y: 181, endPoint x: 282, endPoint y: 178, distance: 65.3
click at [282, 178] on div "61408878734" at bounding box center [327, 178] width 99 height 7
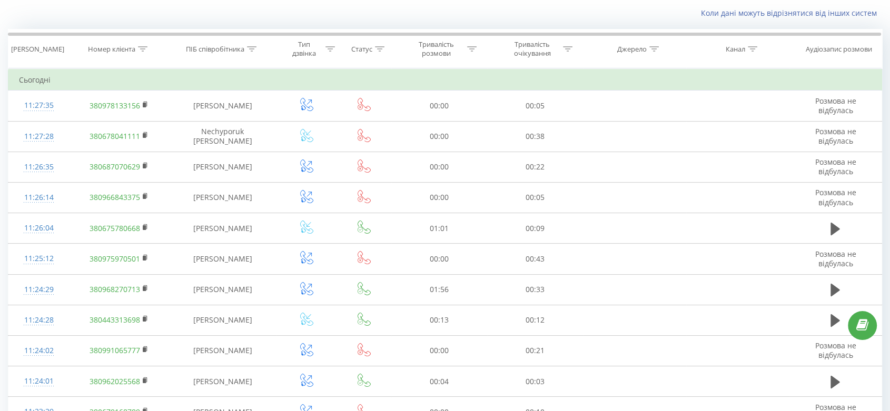
scroll to position [65, 0]
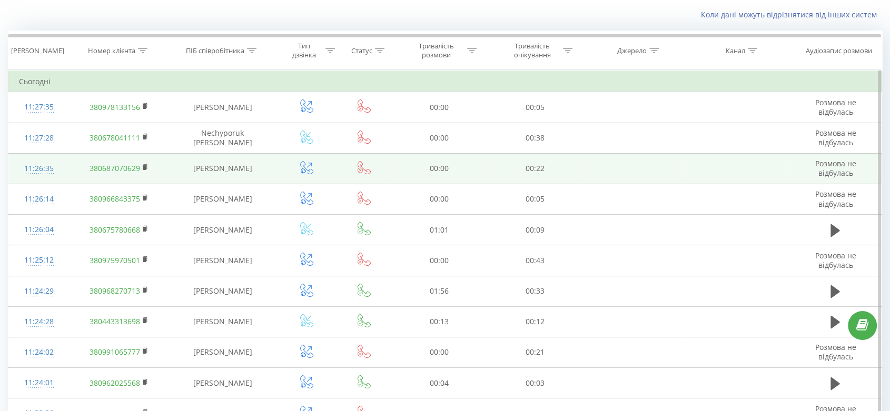
click at [363, 172] on icon at bounding box center [364, 167] width 13 height 13
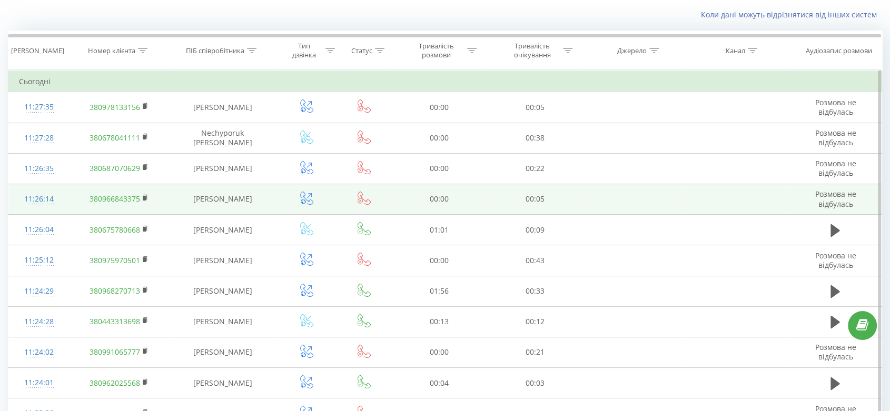
click at [364, 204] on span at bounding box center [364, 202] width 13 height 10
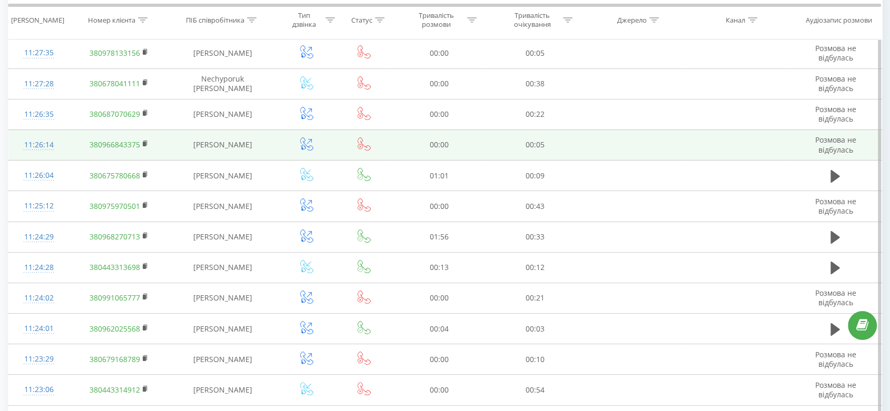
scroll to position [121, 0]
click at [364, 204] on icon at bounding box center [364, 203] width 13 height 13
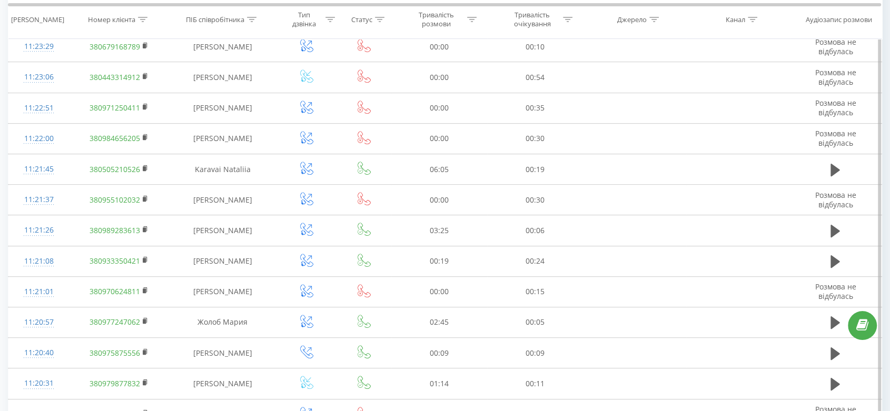
scroll to position [550, 0]
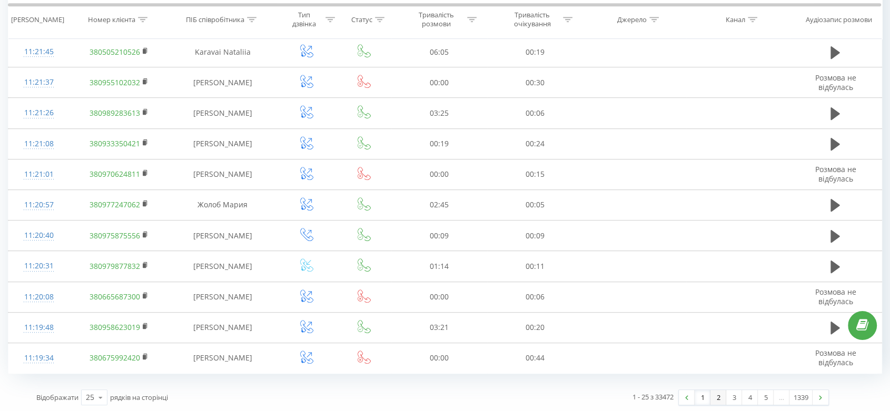
click at [718, 395] on link "2" at bounding box center [718, 397] width 16 height 15
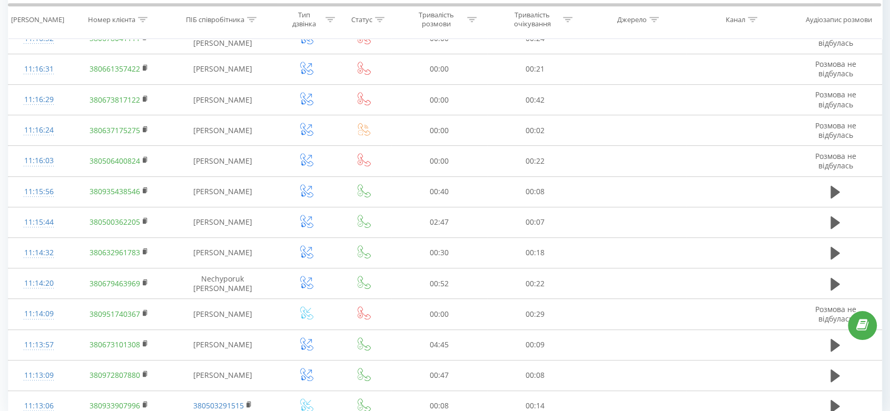
scroll to position [550, 0]
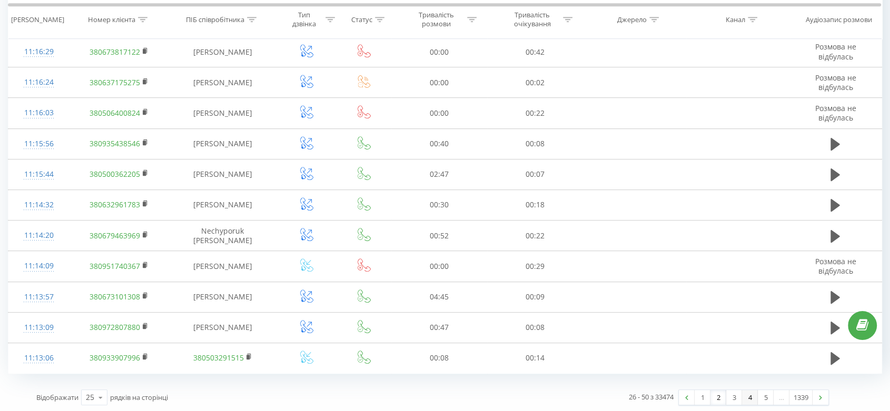
click at [746, 399] on link "4" at bounding box center [750, 397] width 16 height 15
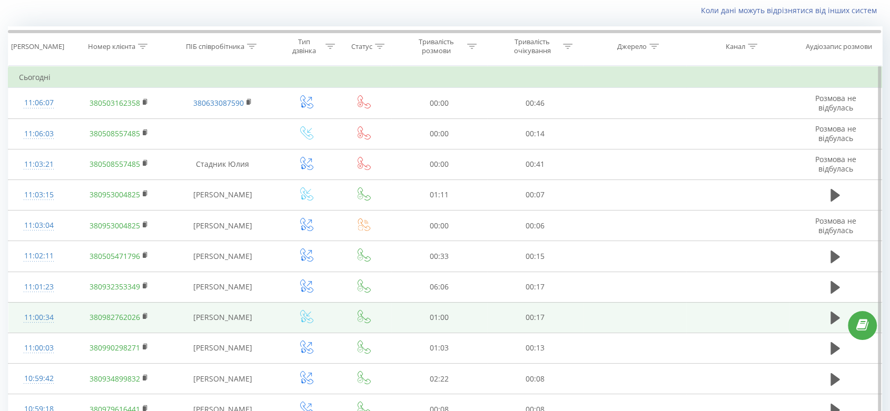
scroll to position [550, 0]
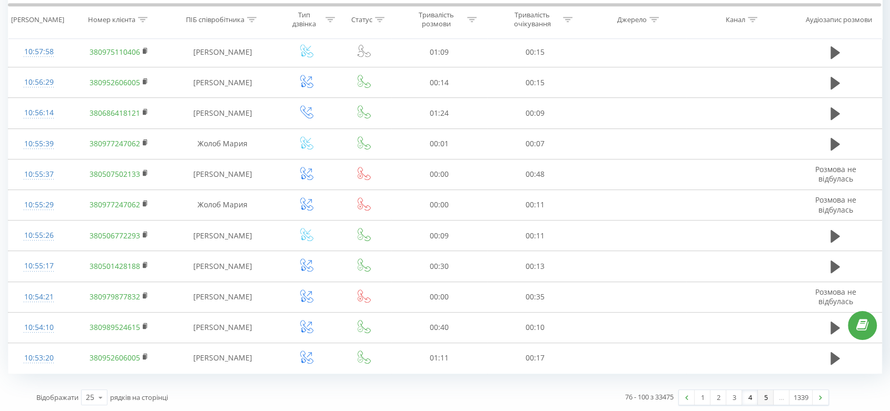
click at [766, 390] on link "5" at bounding box center [766, 397] width 16 height 15
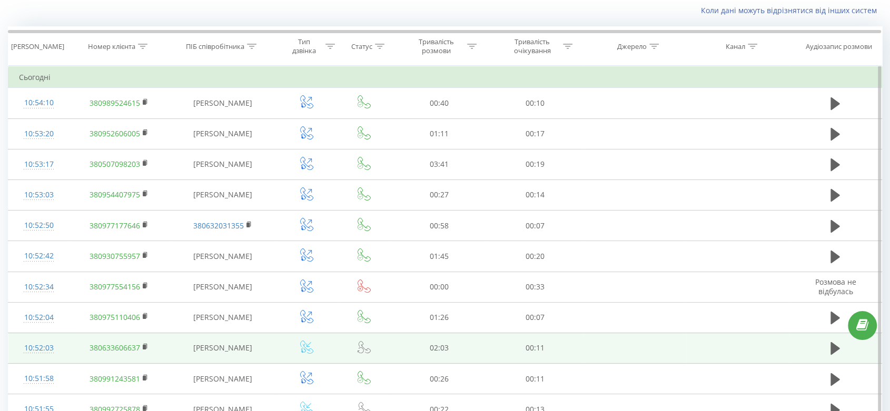
scroll to position [550, 0]
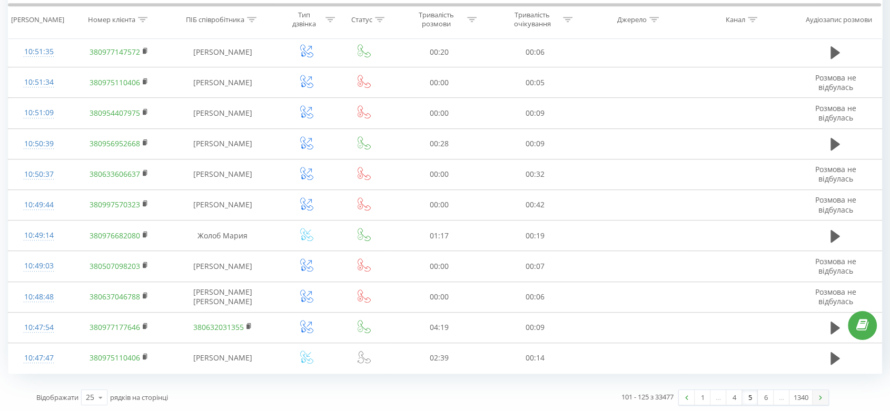
click at [824, 399] on link at bounding box center [820, 397] width 16 height 15
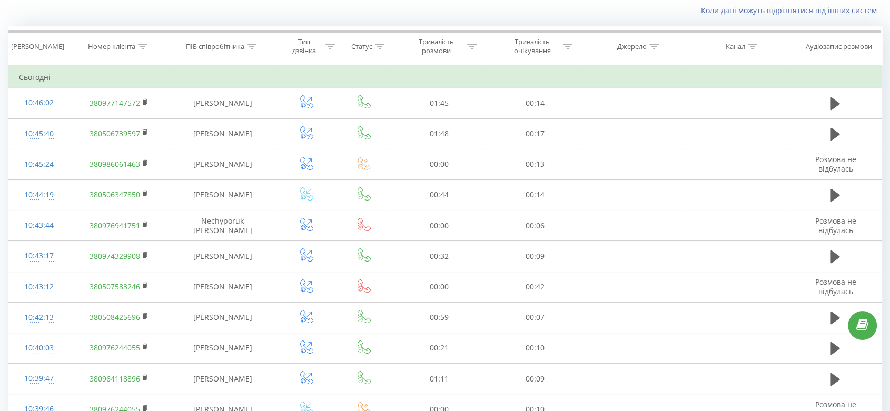
scroll to position [550, 0]
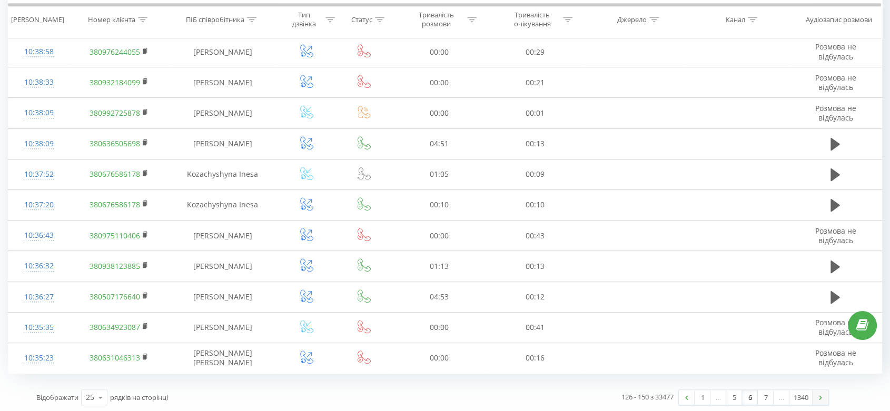
click at [819, 396] on img at bounding box center [820, 397] width 3 height 5
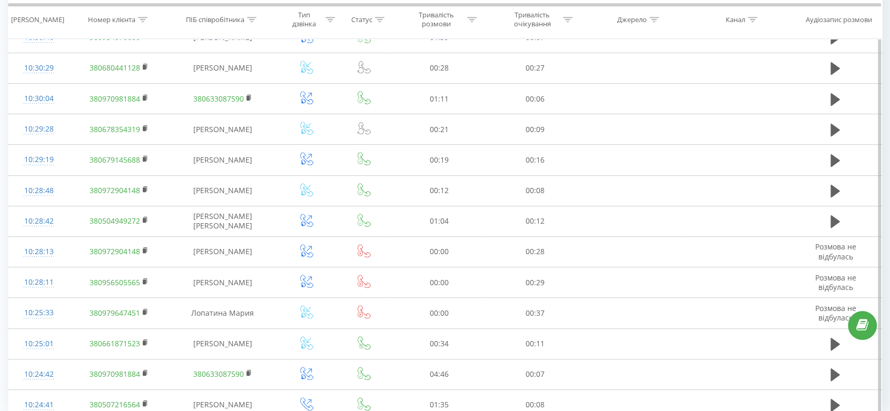
scroll to position [550, 0]
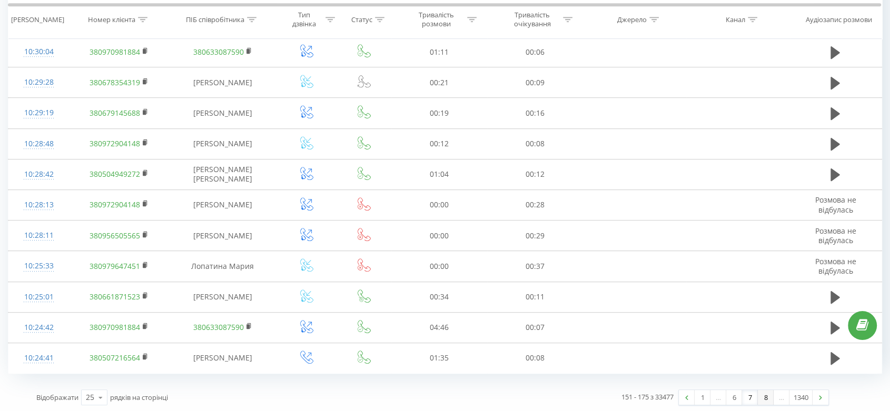
click at [764, 394] on link "8" at bounding box center [766, 397] width 16 height 15
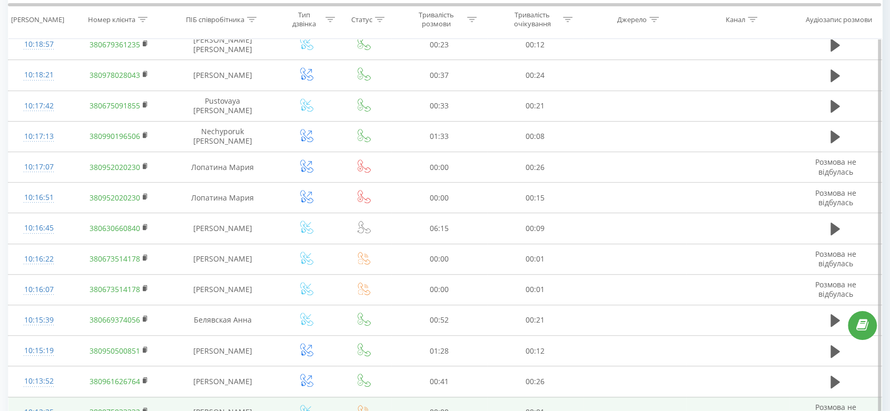
scroll to position [550, 0]
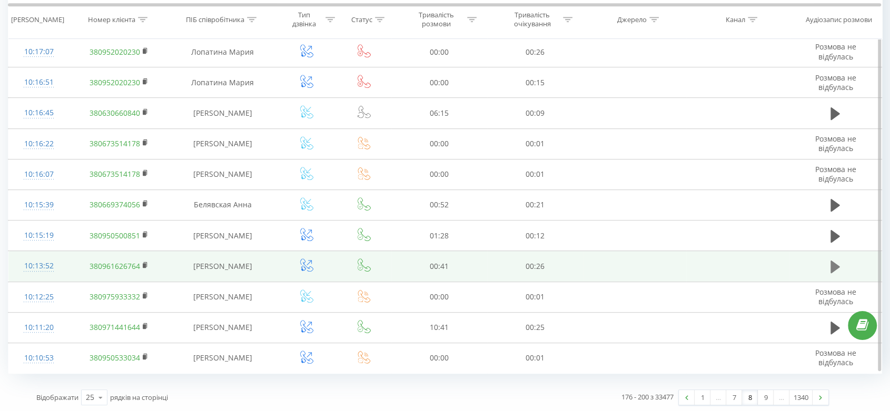
click at [831, 270] on icon at bounding box center [834, 267] width 9 height 13
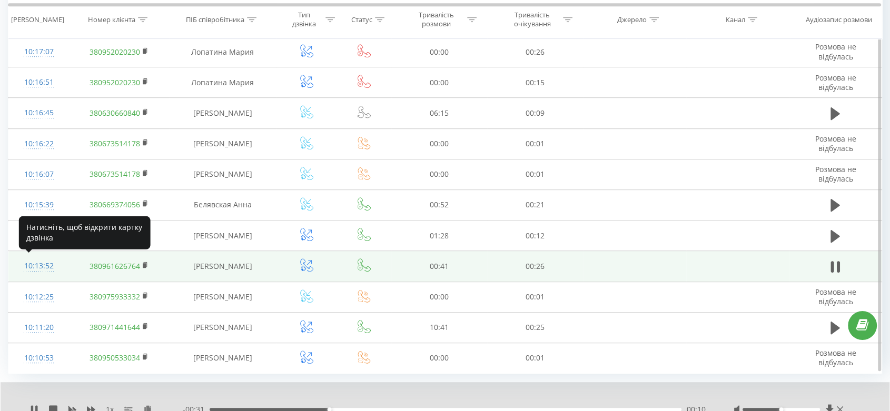
click at [38, 271] on div at bounding box center [39, 271] width 40 height 1
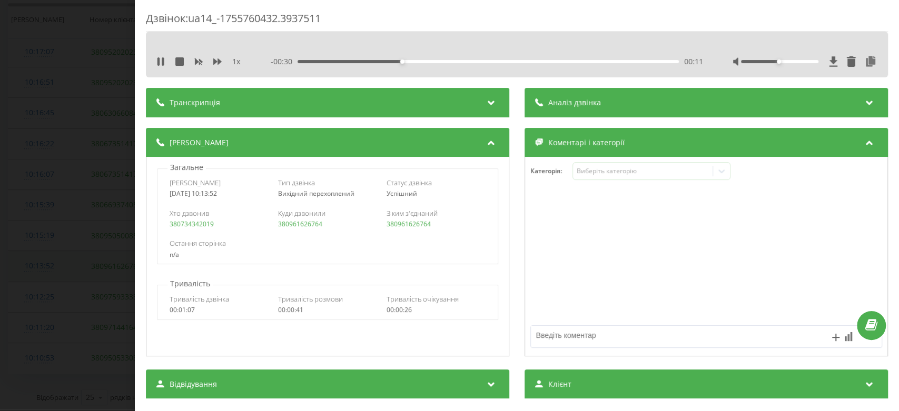
click at [38, 269] on div "Дзвінок : ua14_-1755760432.3937511 1 x - 00:30 00:11 00:11 Транскрипція Для AI-…" at bounding box center [449, 205] width 899 height 411
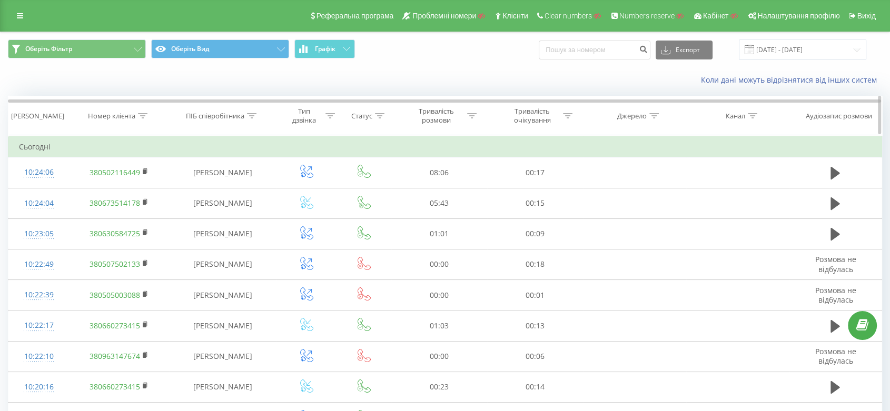
click at [126, 115] on div "Номер клієнта" at bounding box center [111, 116] width 47 height 9
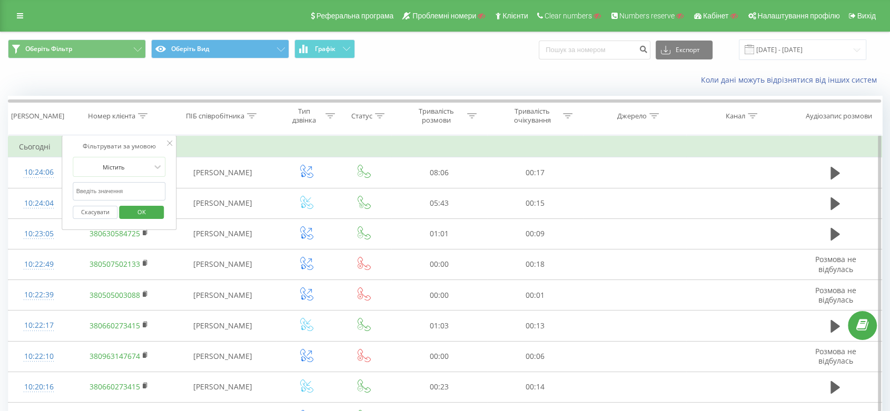
click at [148, 191] on input "text" at bounding box center [119, 191] width 93 height 18
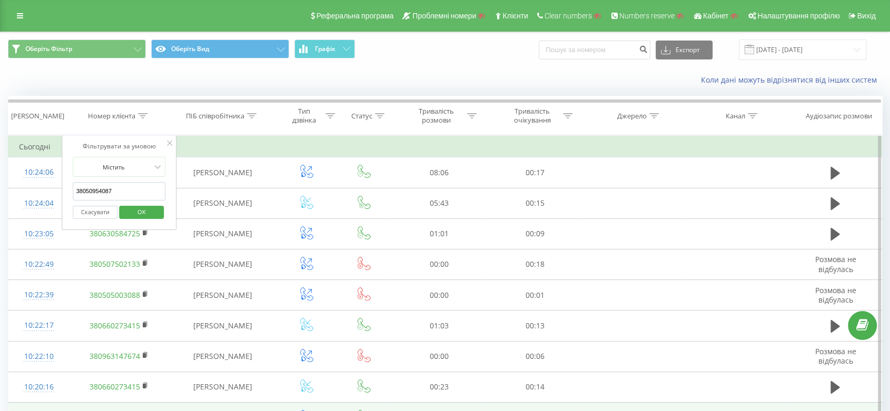
type input "380509540870"
click button "OK" at bounding box center [141, 212] width 45 height 13
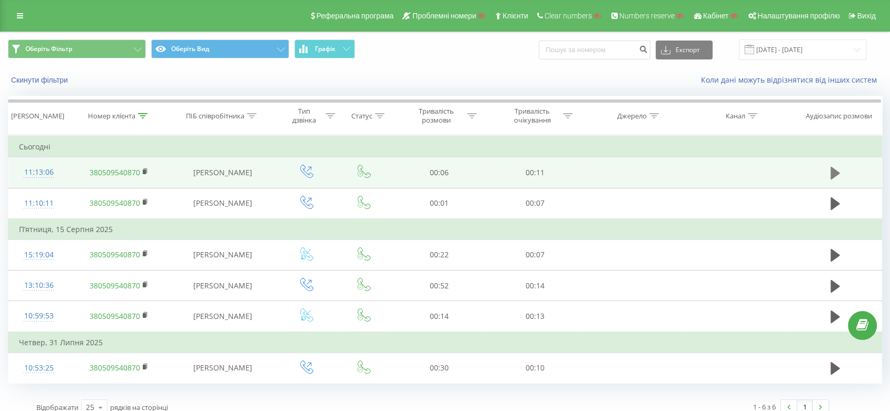
click at [832, 168] on icon at bounding box center [834, 173] width 9 height 13
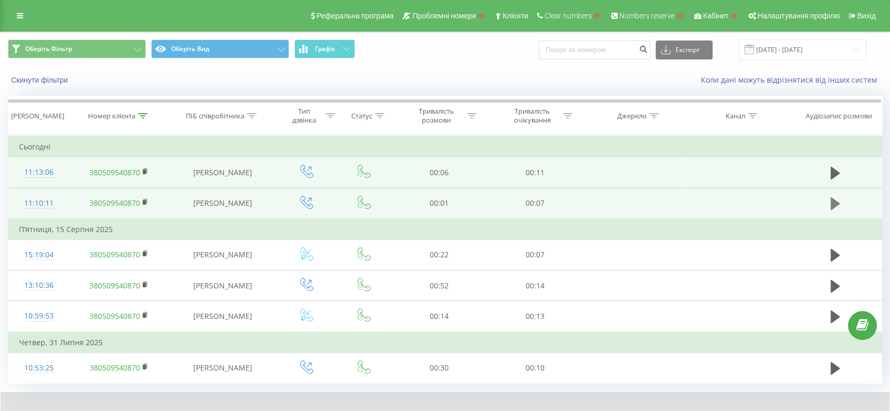
click at [838, 199] on icon at bounding box center [834, 203] width 9 height 15
click at [15, 12] on link at bounding box center [20, 15] width 19 height 15
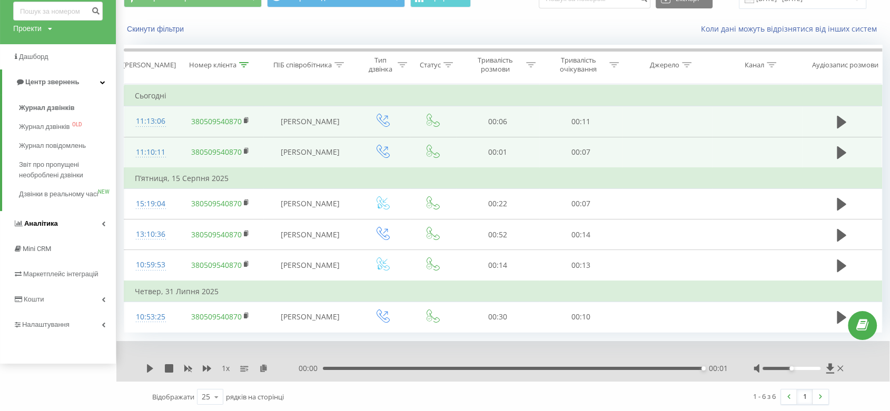
scroll to position [51, 0]
click at [77, 333] on link "Налаштування" at bounding box center [58, 325] width 116 height 25
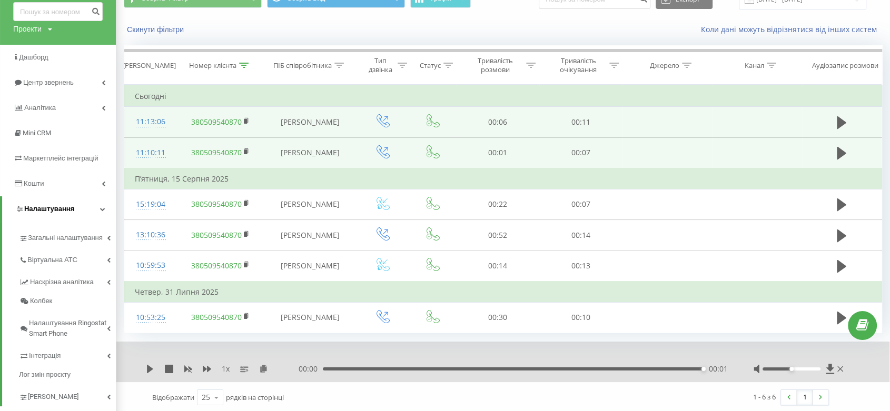
scroll to position [72, 0]
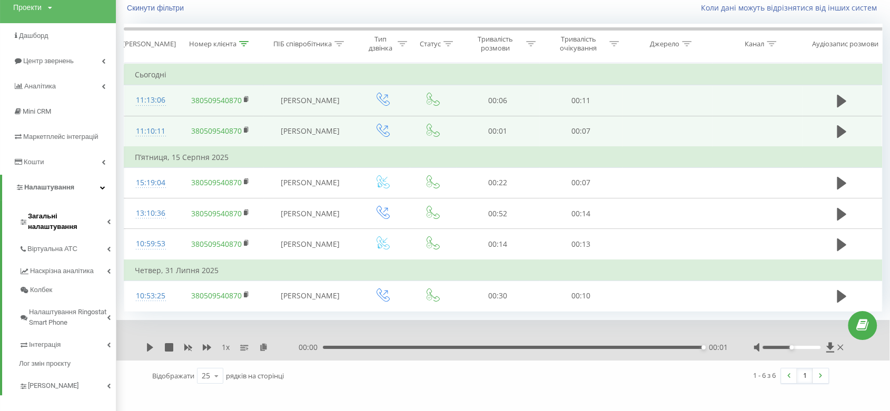
click at [74, 219] on span "Загальні налаштування" at bounding box center [67, 221] width 79 height 21
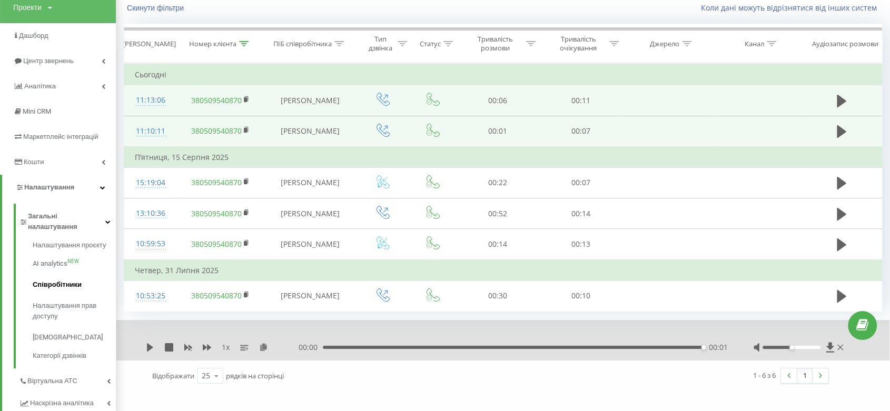
click at [78, 280] on span "Співробітники" at bounding box center [57, 285] width 49 height 11
